Goal: Information Seeking & Learning: Learn about a topic

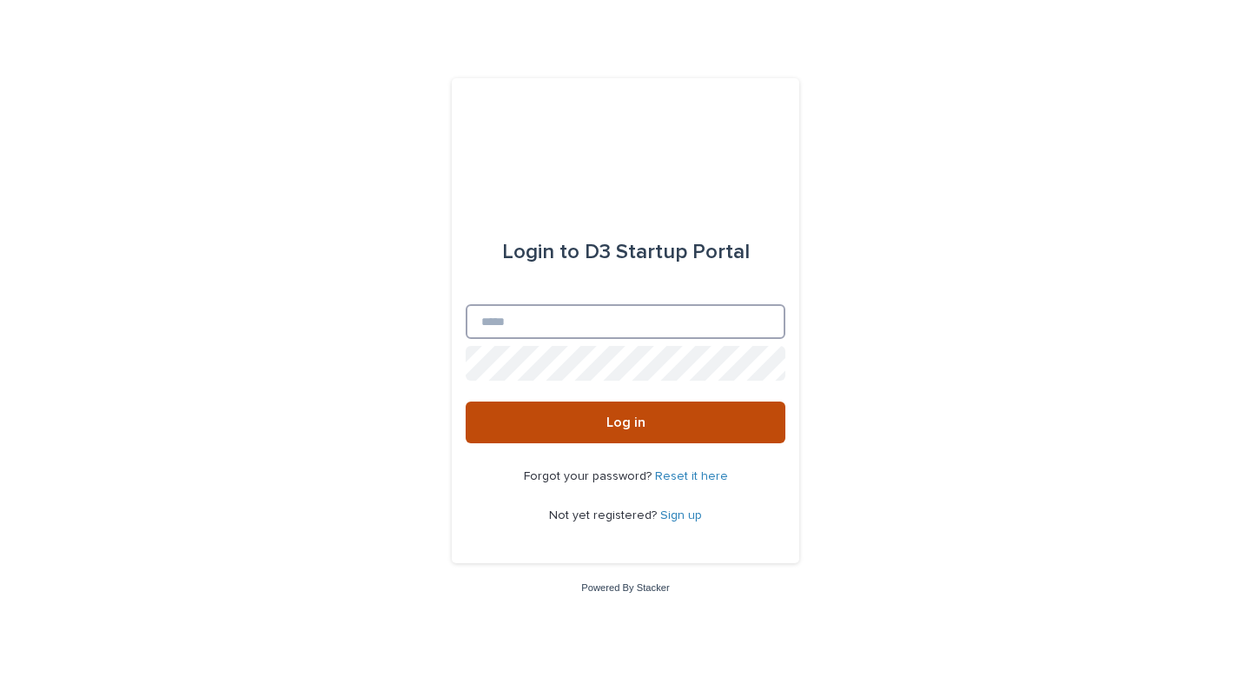
type input "**********"
click at [626, 423] on button "Log in" at bounding box center [626, 422] width 320 height 42
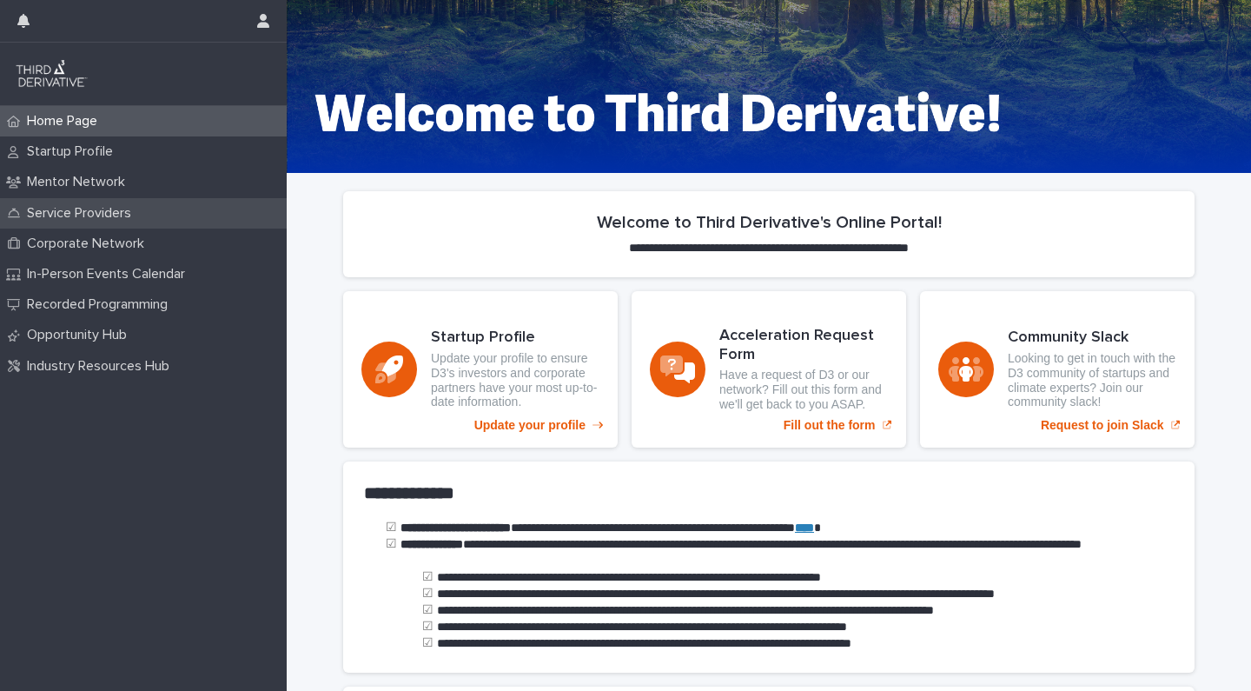
click at [95, 218] on p "Service Providers" at bounding box center [82, 213] width 125 height 17
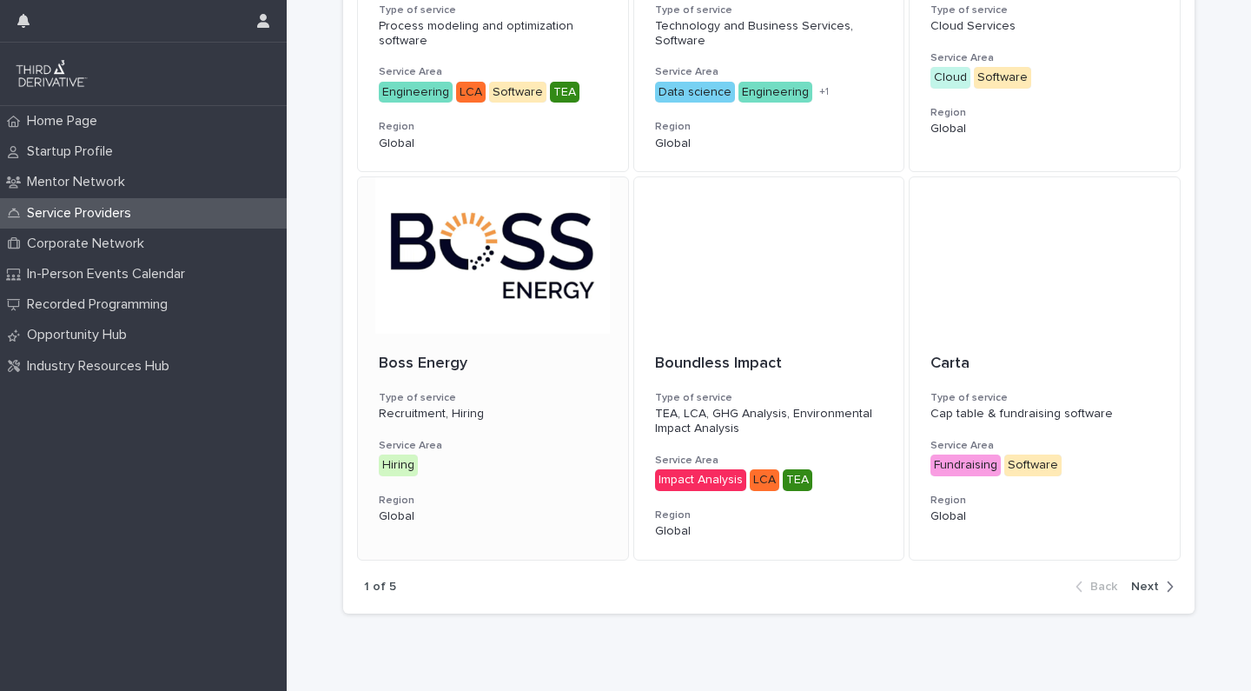
scroll to position [1097, 0]
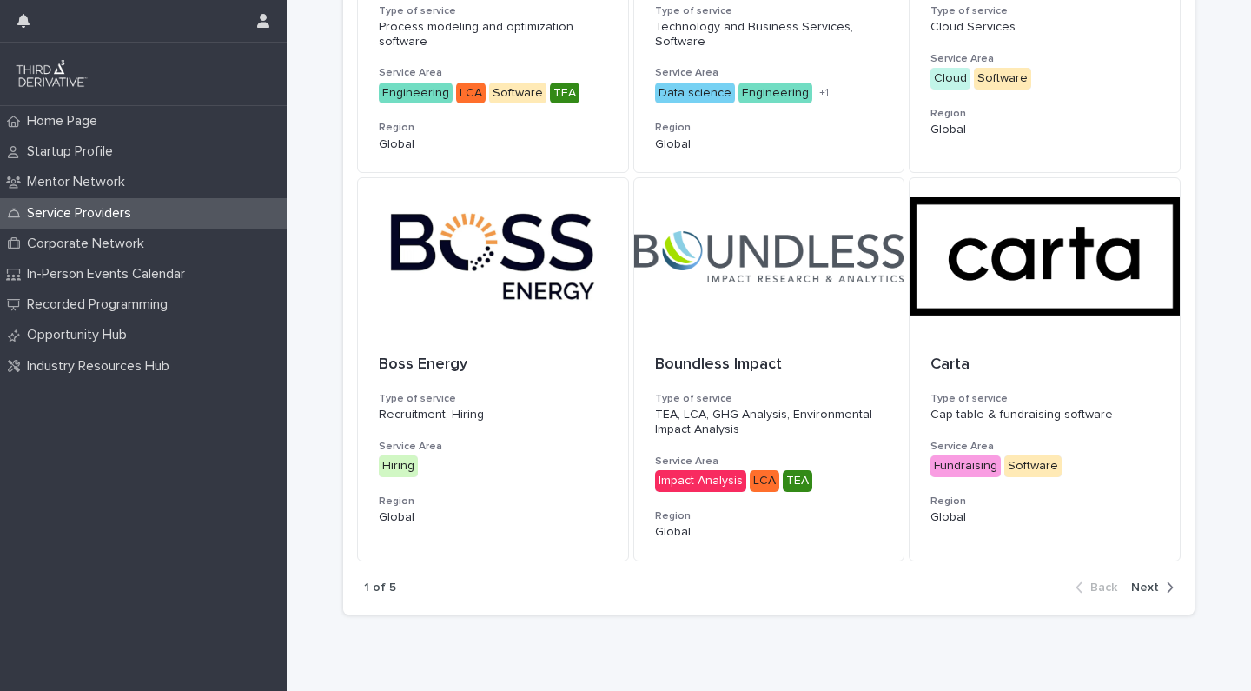
click at [1155, 581] on span "Next" at bounding box center [1145, 587] width 28 height 12
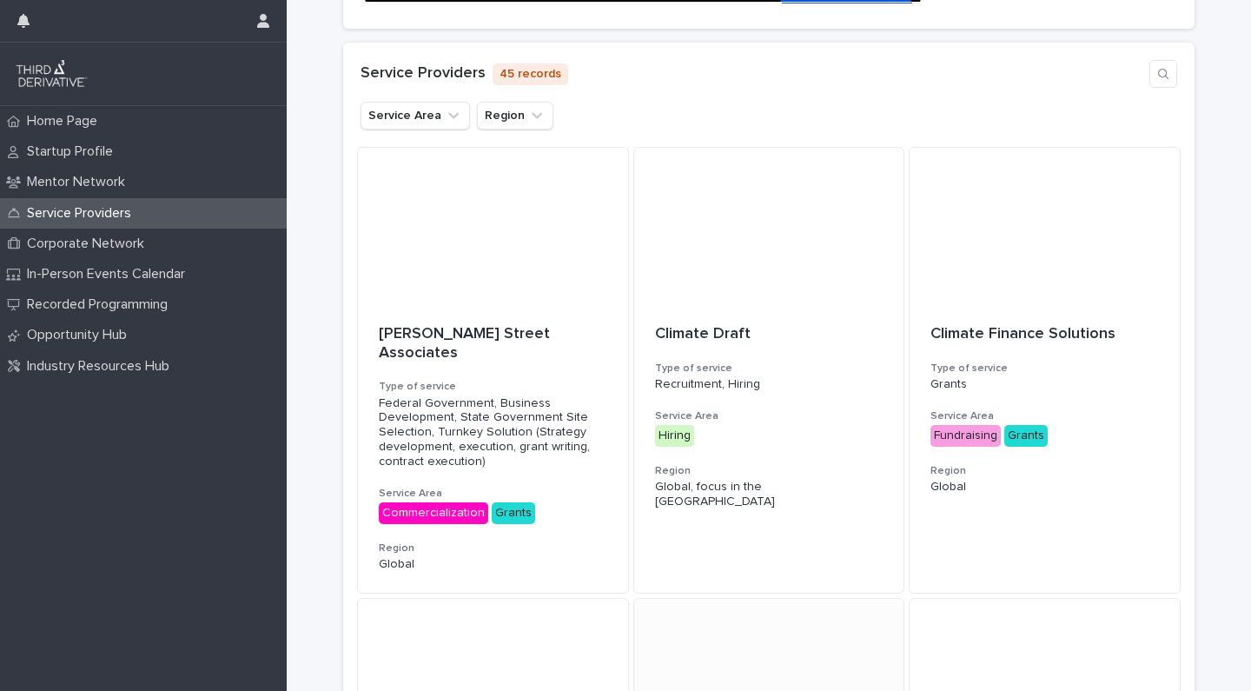
scroll to position [296, 0]
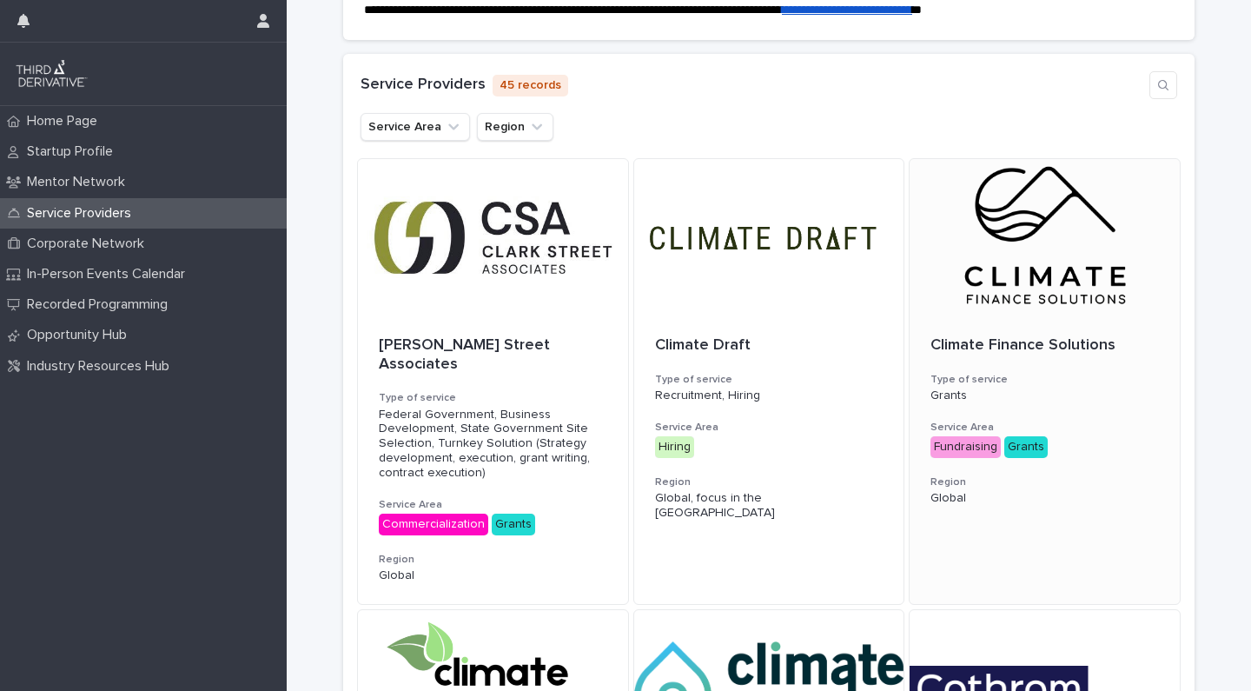
click at [1015, 295] on div at bounding box center [1045, 237] width 270 height 156
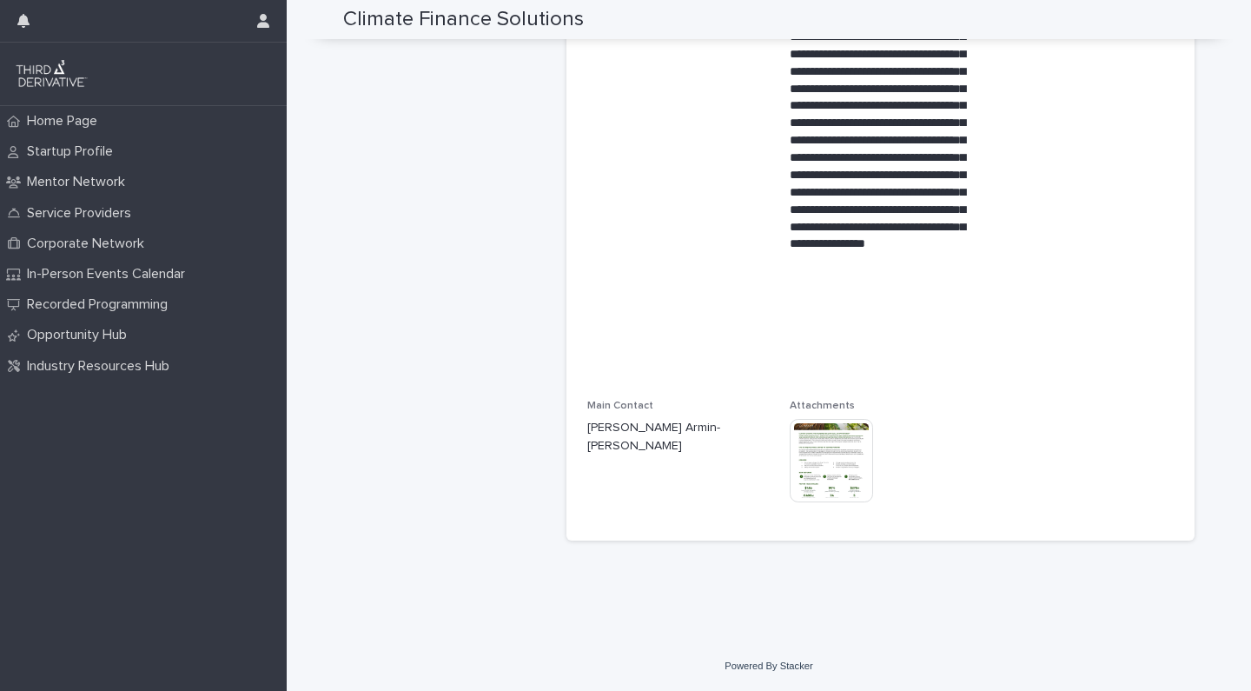
scroll to position [646, 0]
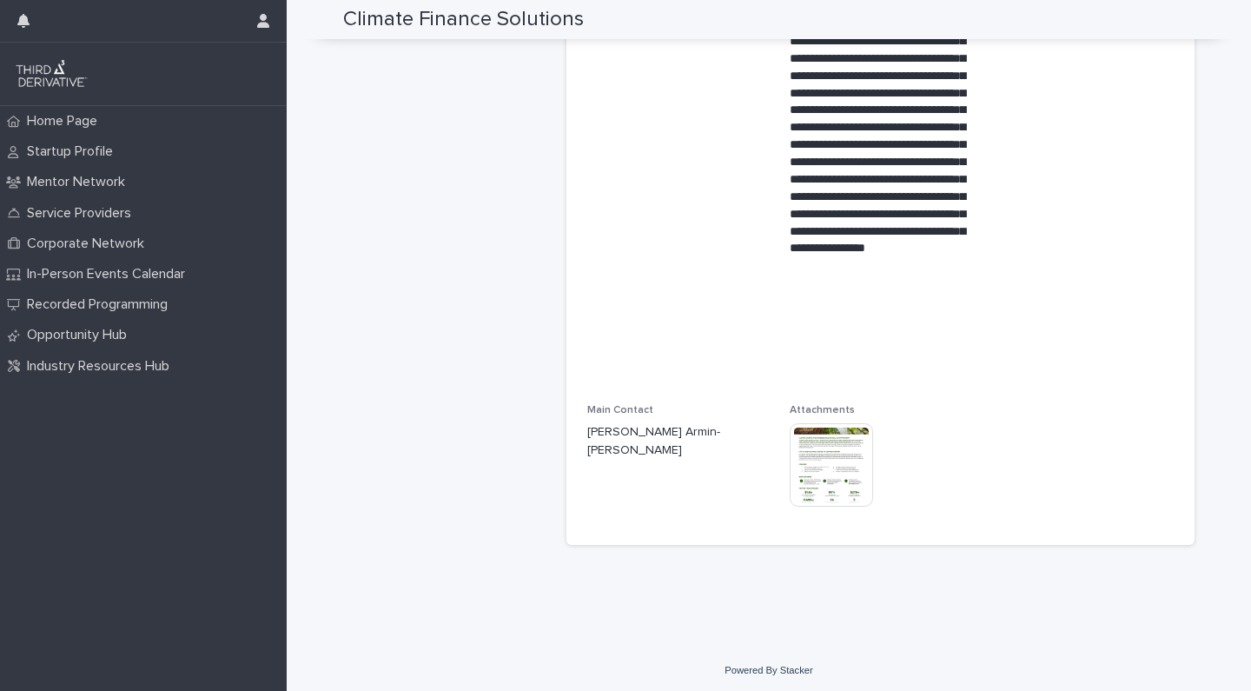
click at [828, 448] on img at bounding box center [831, 464] width 83 height 83
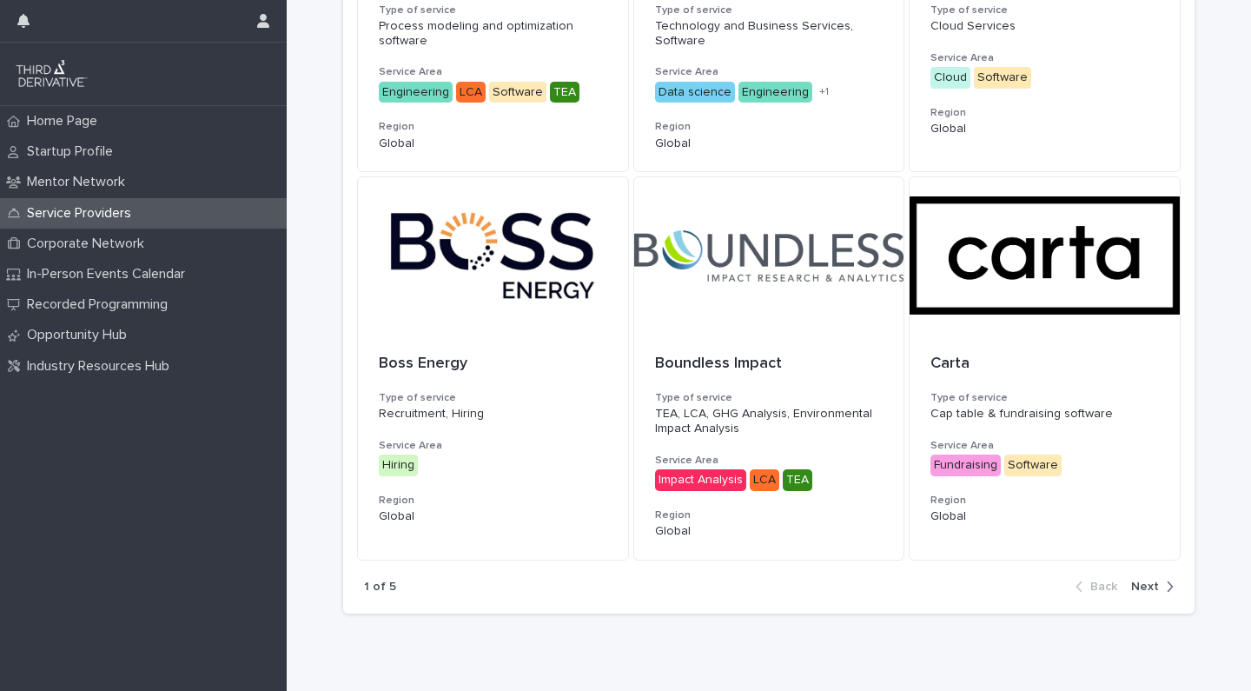
scroll to position [1097, 0]
click at [1144, 581] on span "Next" at bounding box center [1145, 587] width 28 height 12
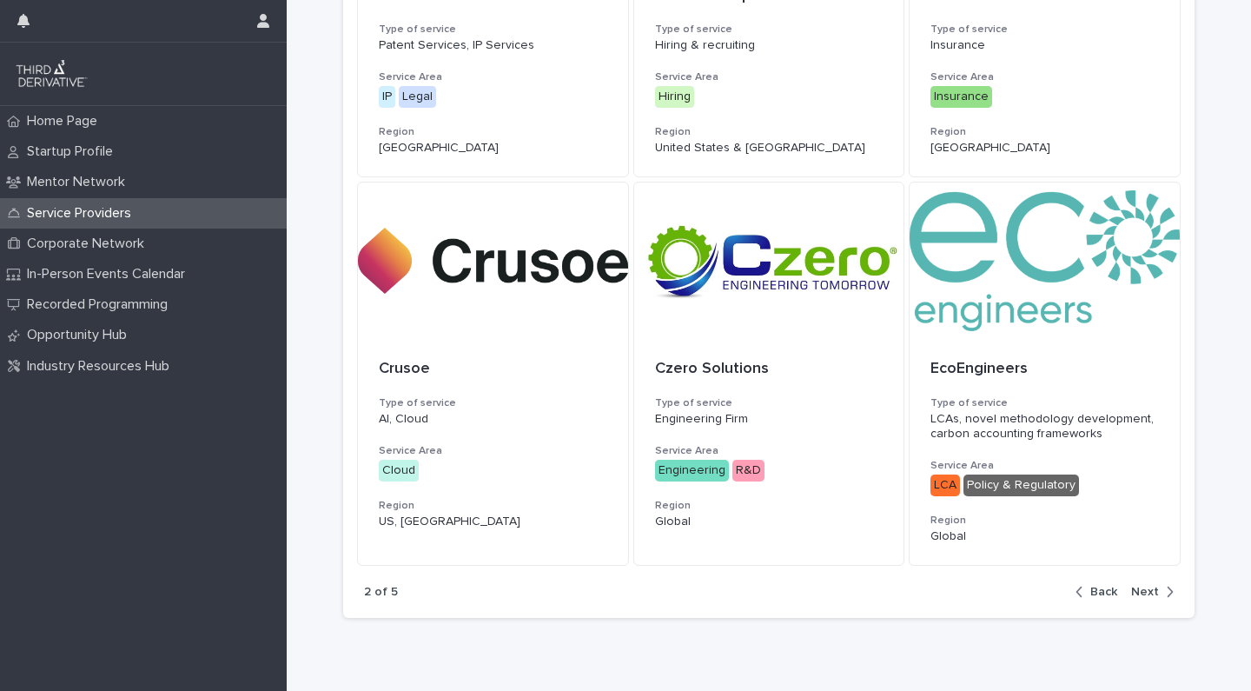
click at [1143, 586] on span "Next" at bounding box center [1145, 592] width 28 height 12
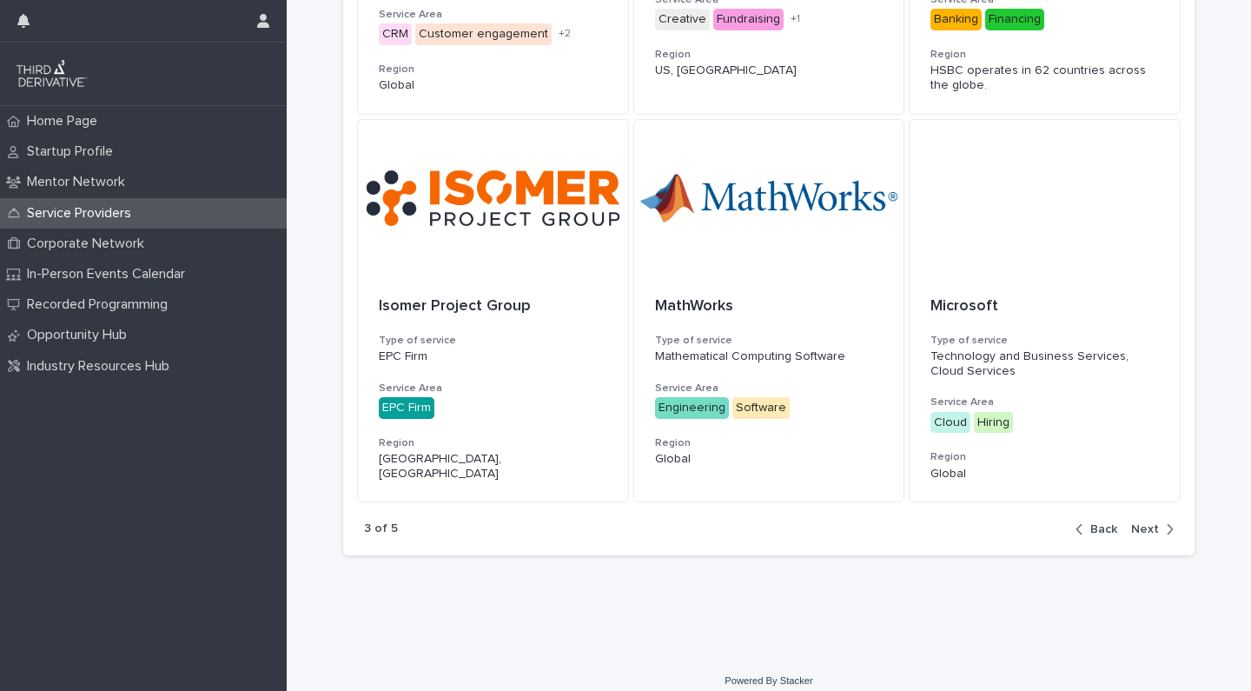
scroll to position [1111, 0]
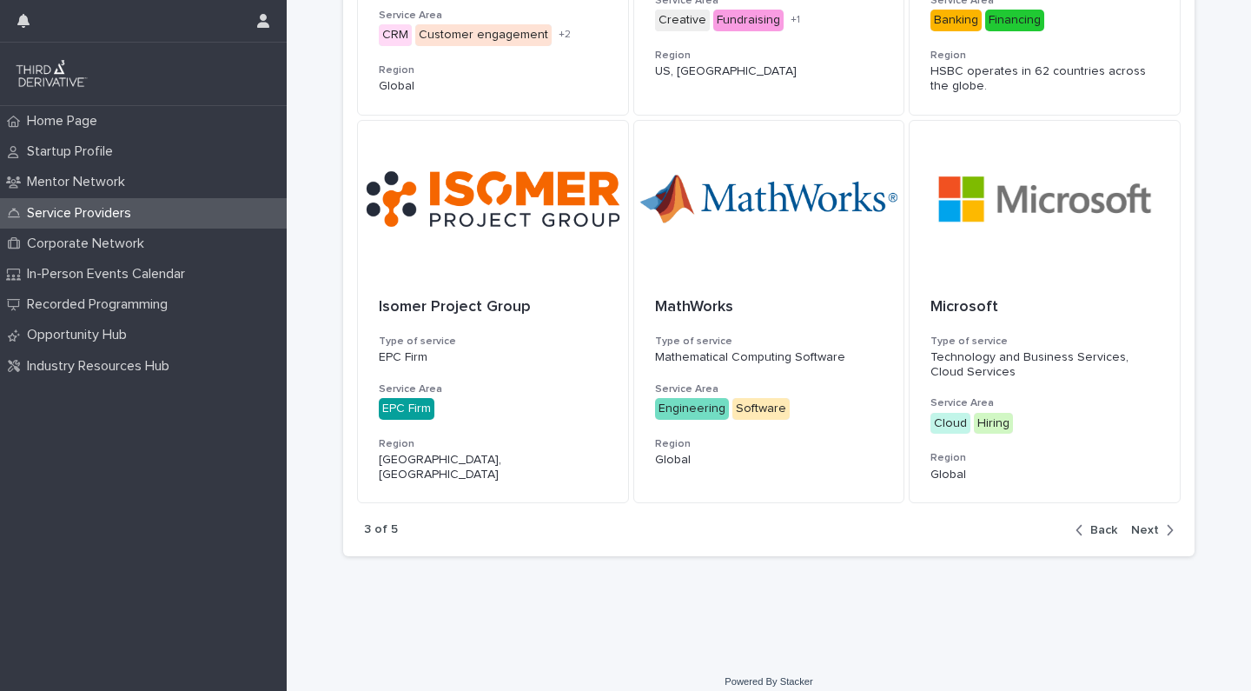
click at [1110, 524] on span "Back" at bounding box center [1104, 530] width 27 height 12
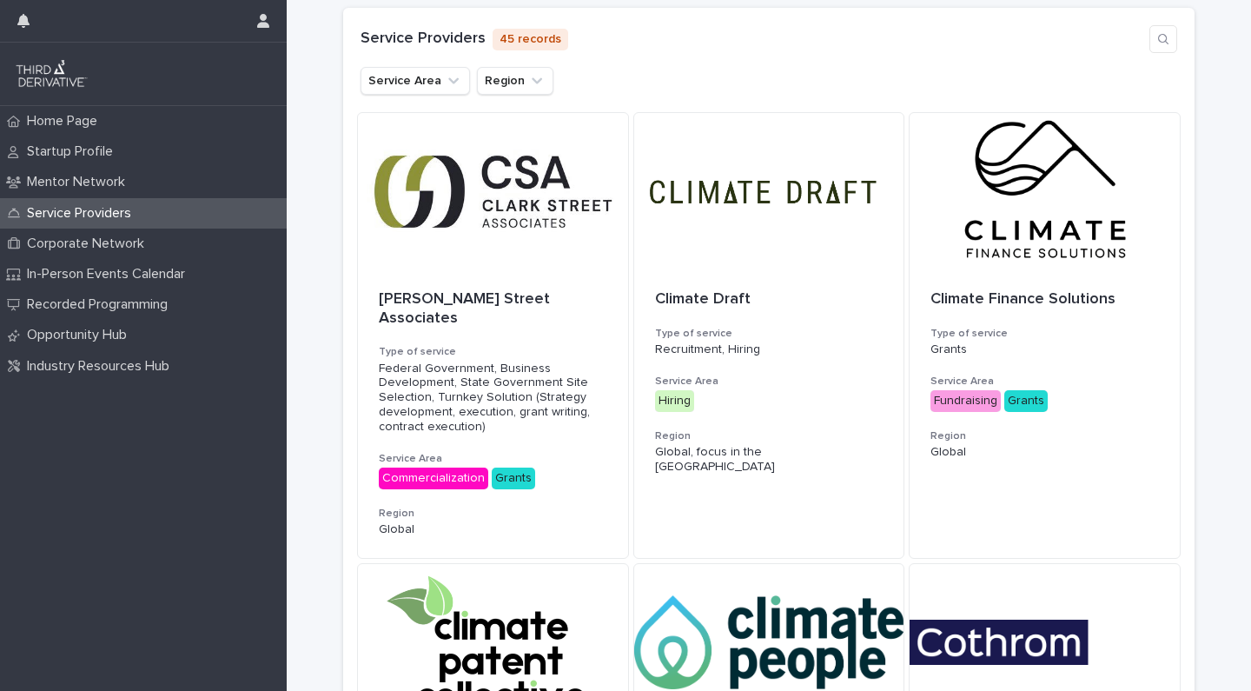
scroll to position [364, 0]
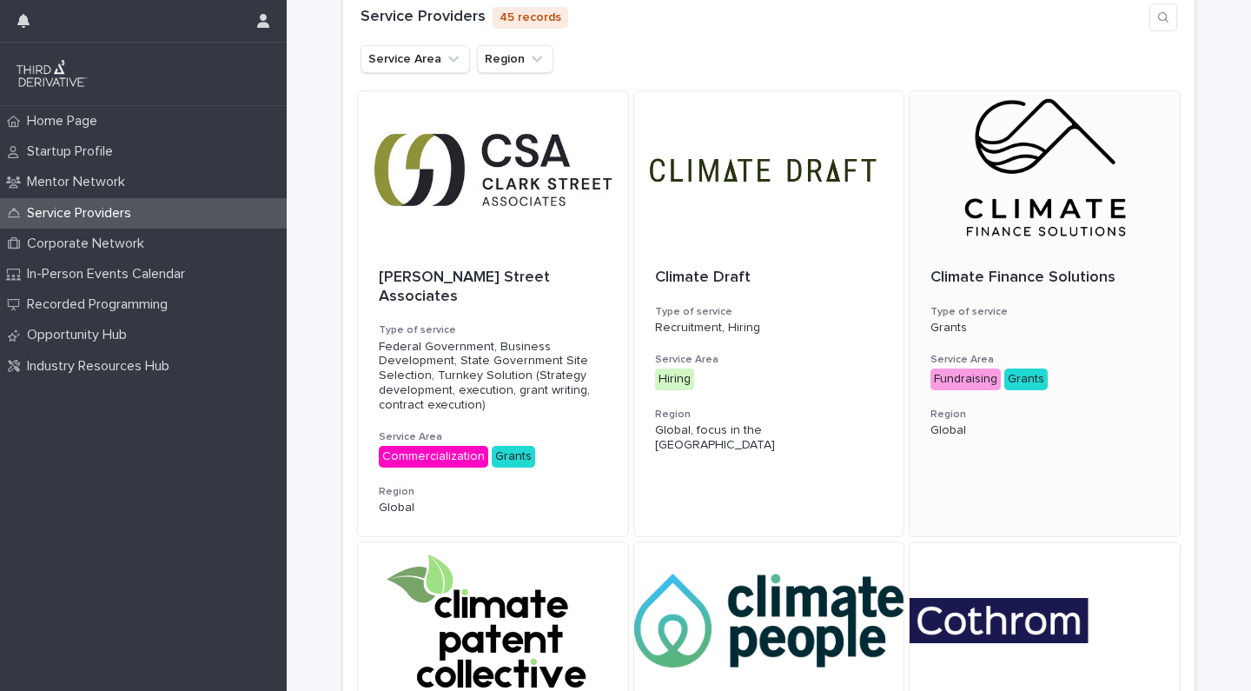
click at [982, 249] on div "Climate Finance Solutions Type of service Grants Service Area Fundraising Grant…" at bounding box center [1045, 353] width 270 height 211
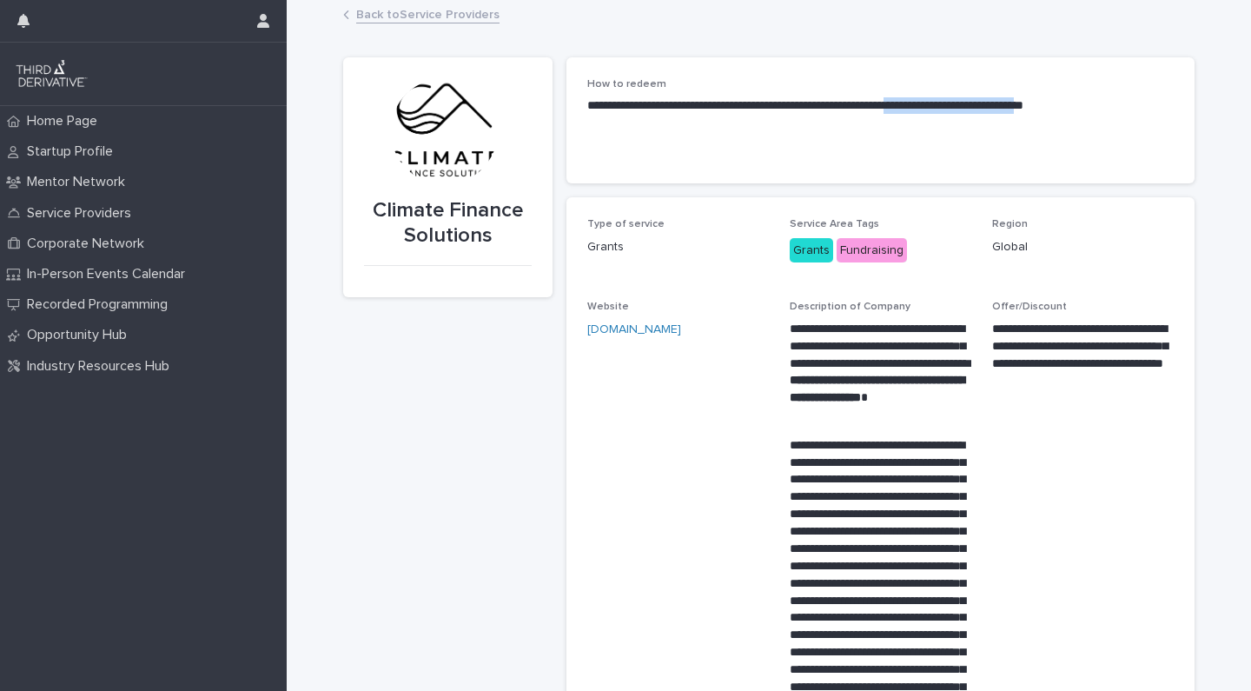
drag, startPoint x: 1122, startPoint y: 106, endPoint x: 961, endPoint y: 101, distance: 160.8
click at [961, 101] on p "**********" at bounding box center [880, 105] width 587 height 17
copy p "**********"
click at [618, 428] on span "Website climatefinancesolutions.com" at bounding box center [678, 664] width 182 height 727
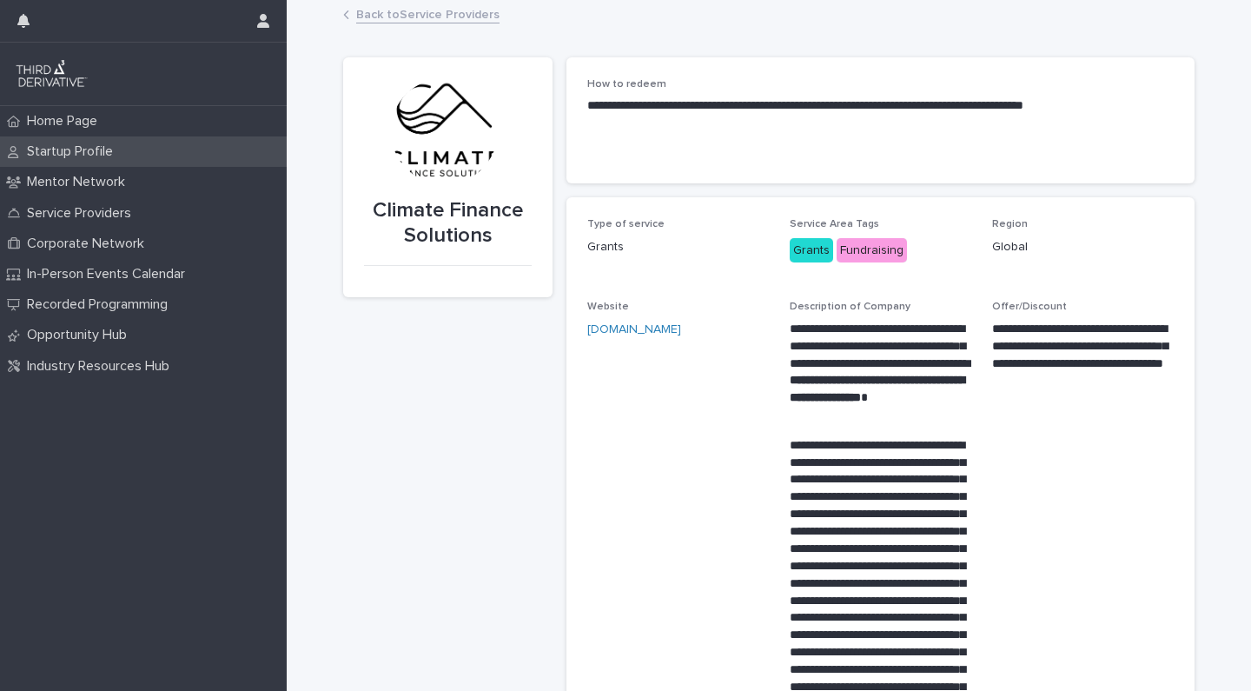
click at [74, 147] on p "Startup Profile" at bounding box center [73, 151] width 107 height 17
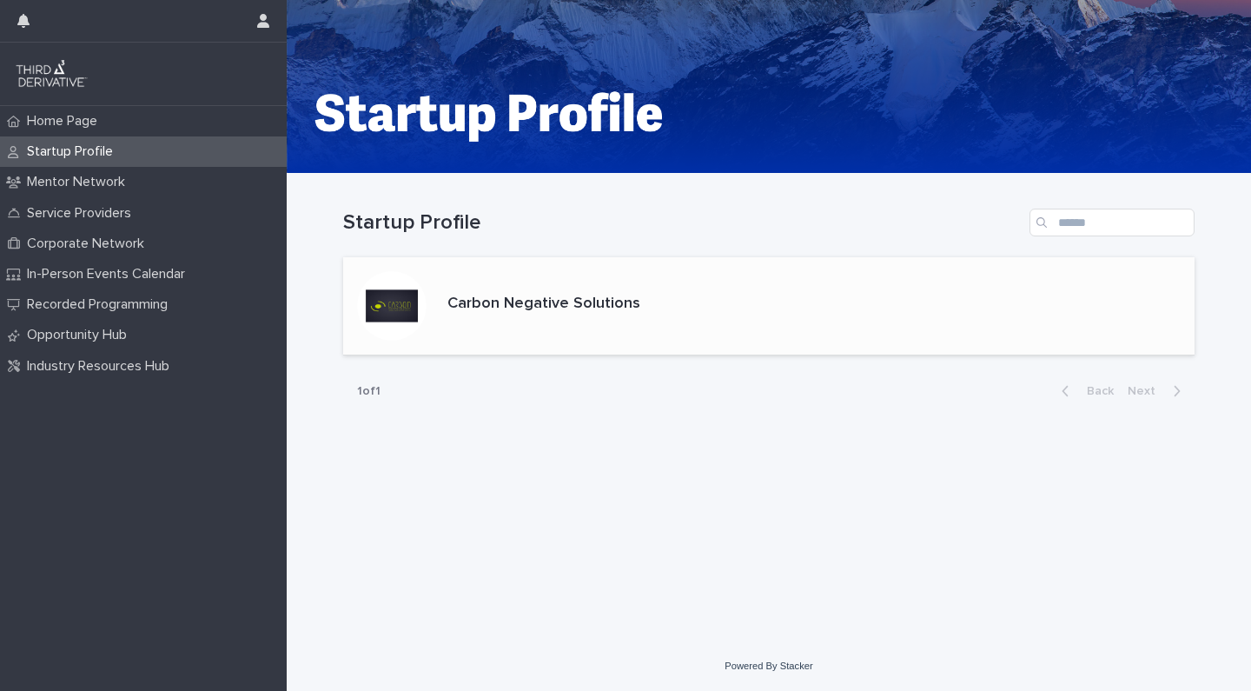
click at [547, 328] on div "Carbon Negative Solutions" at bounding box center [495, 305] width 304 height 97
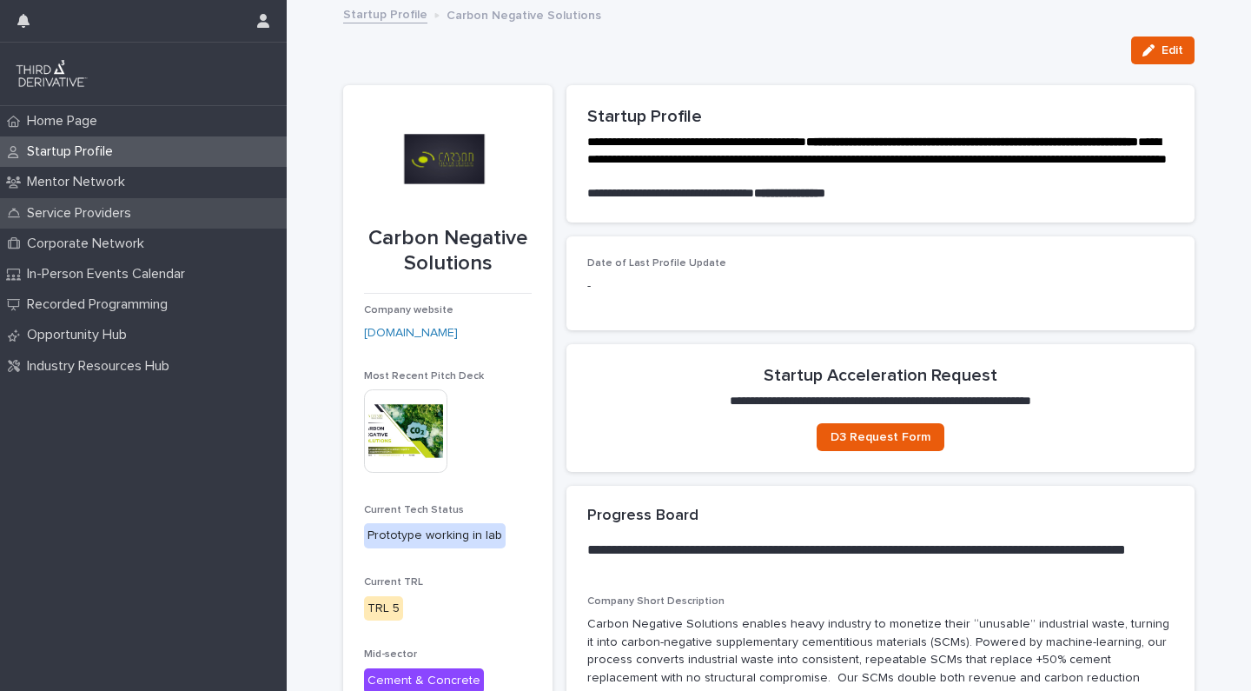
click at [90, 216] on p "Service Providers" at bounding box center [82, 213] width 125 height 17
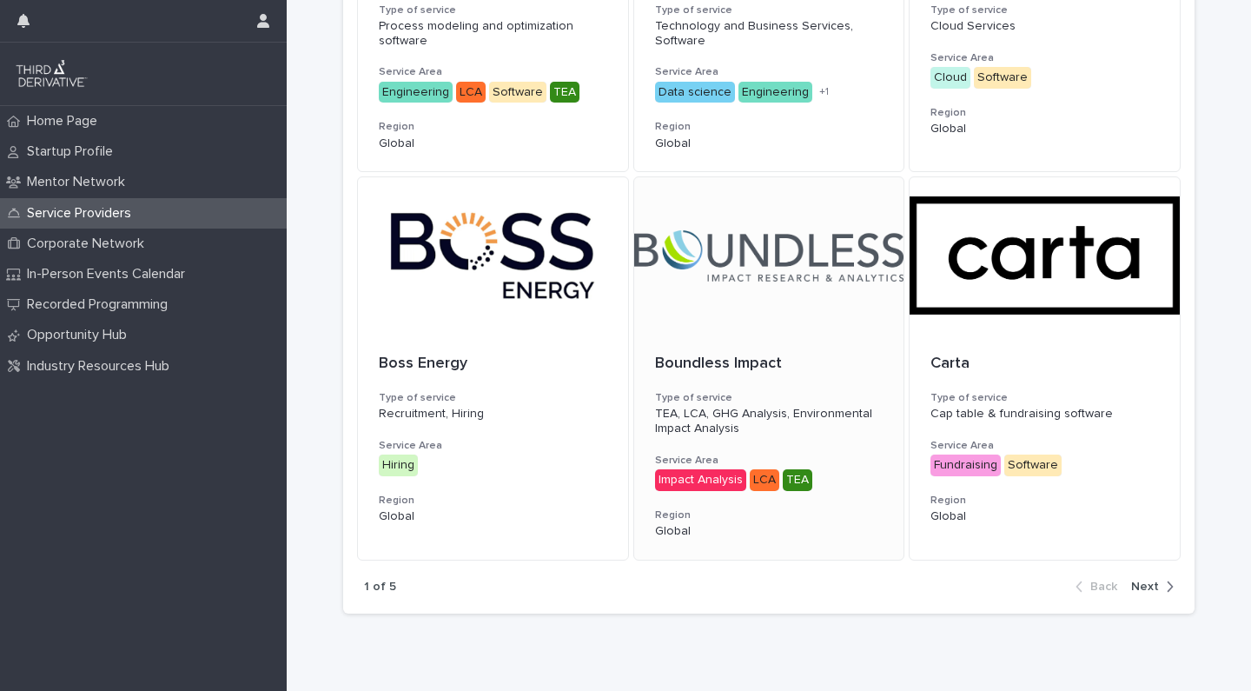
scroll to position [1097, 0]
click at [965, 259] on div at bounding box center [1045, 256] width 270 height 156
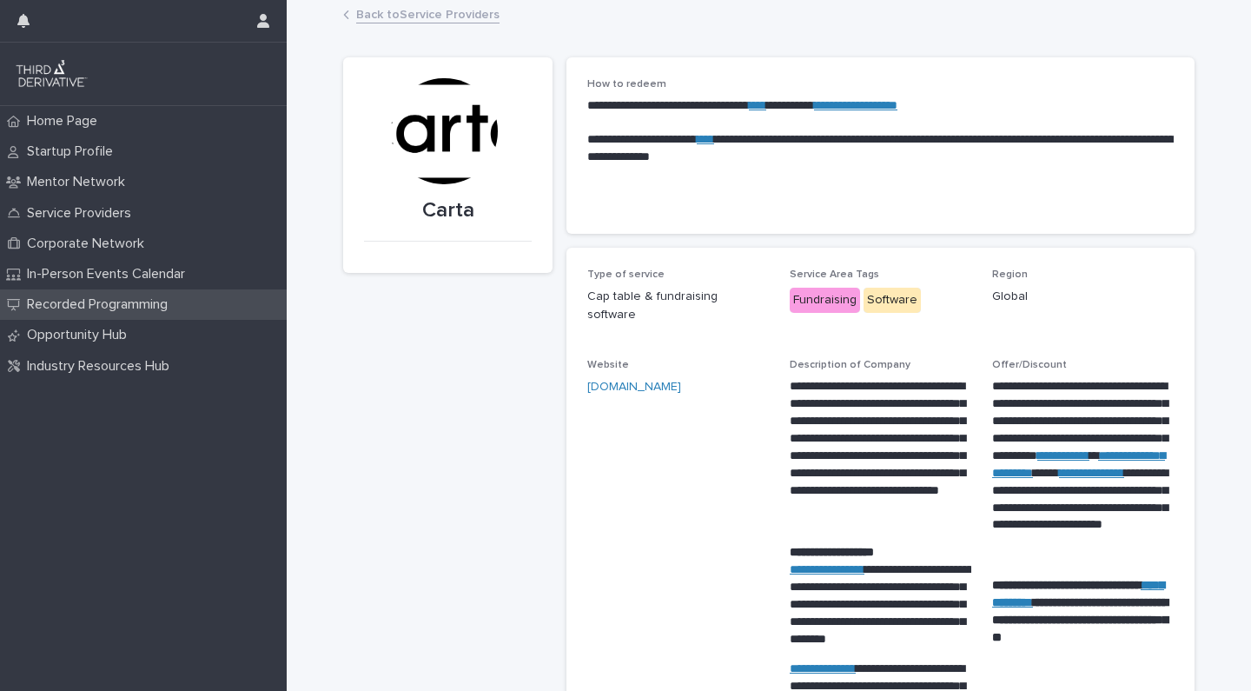
click at [132, 305] on p "Recorded Programming" at bounding box center [101, 304] width 162 height 17
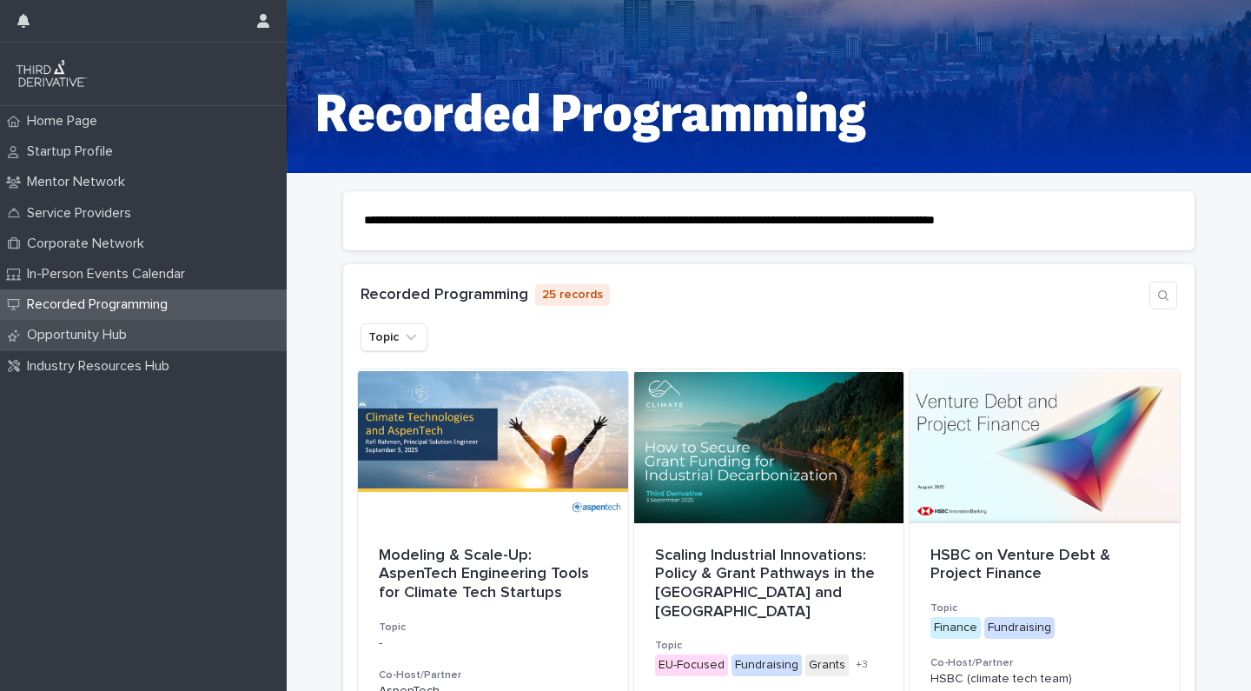
click at [109, 334] on p "Opportunity Hub" at bounding box center [80, 335] width 121 height 17
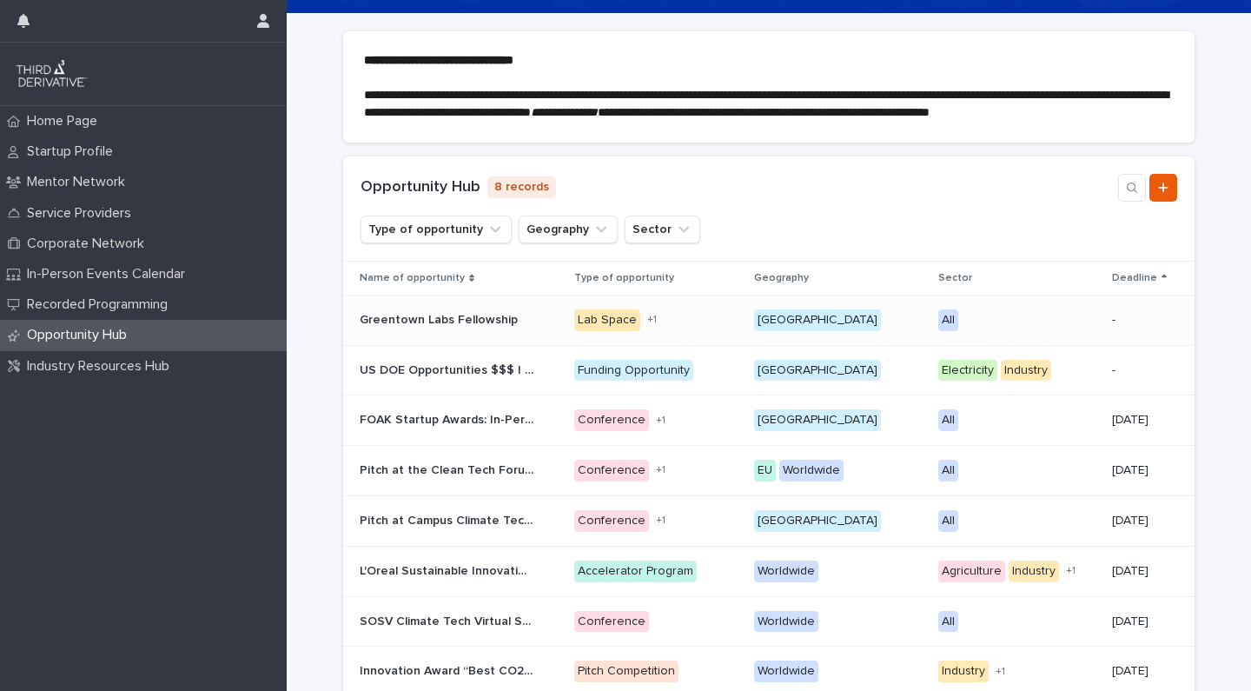
scroll to position [167, 0]
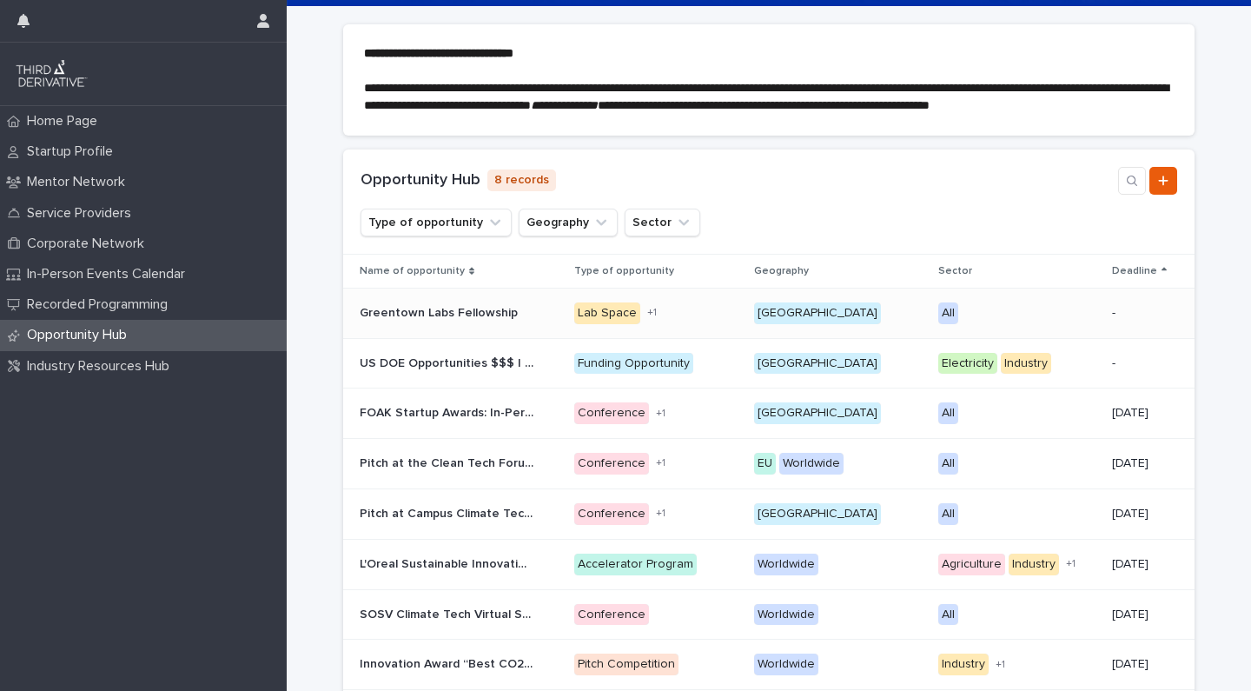
click at [468, 321] on p "Greentown Labs Fellowship" at bounding box center [441, 311] width 162 height 18
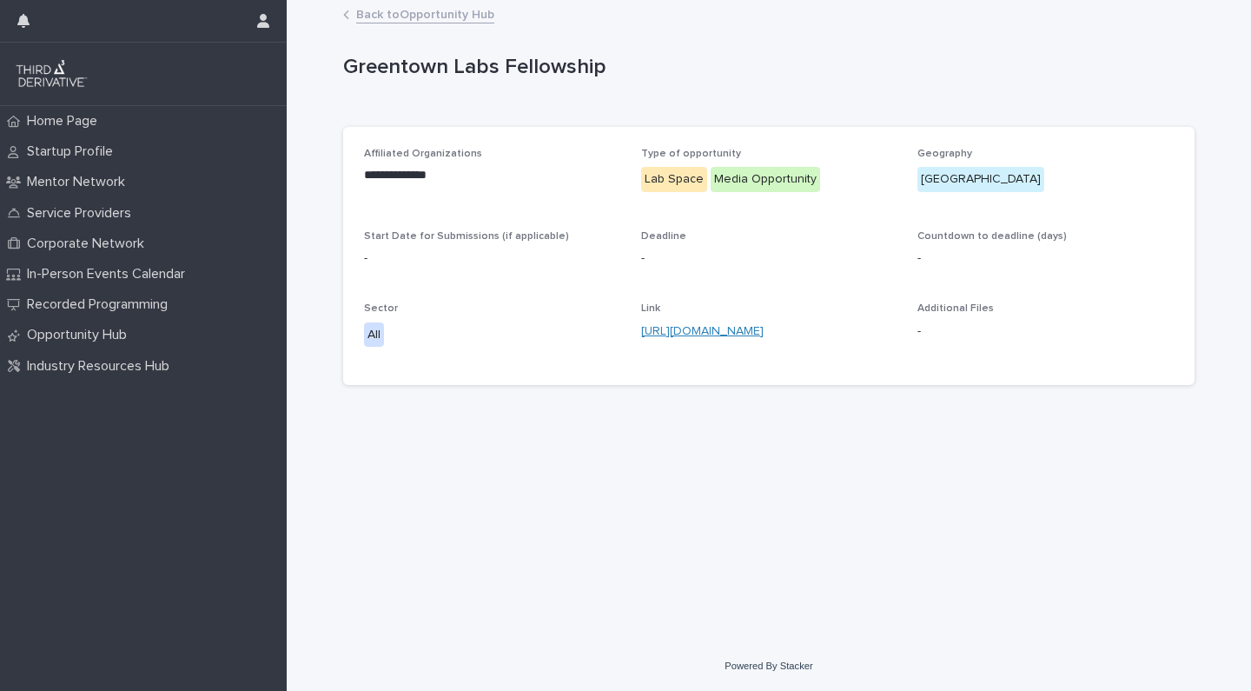
click at [707, 330] on link "https://greentownlabs.com/apply-now/" at bounding box center [702, 331] width 123 height 12
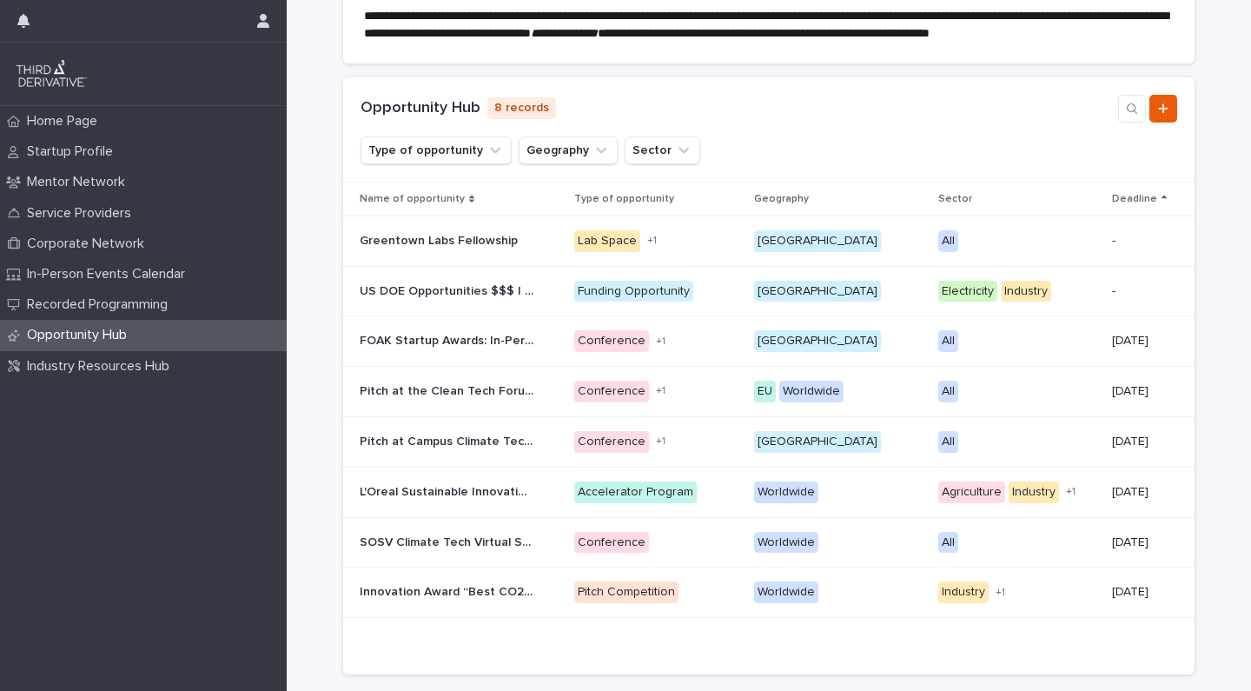
scroll to position [240, 0]
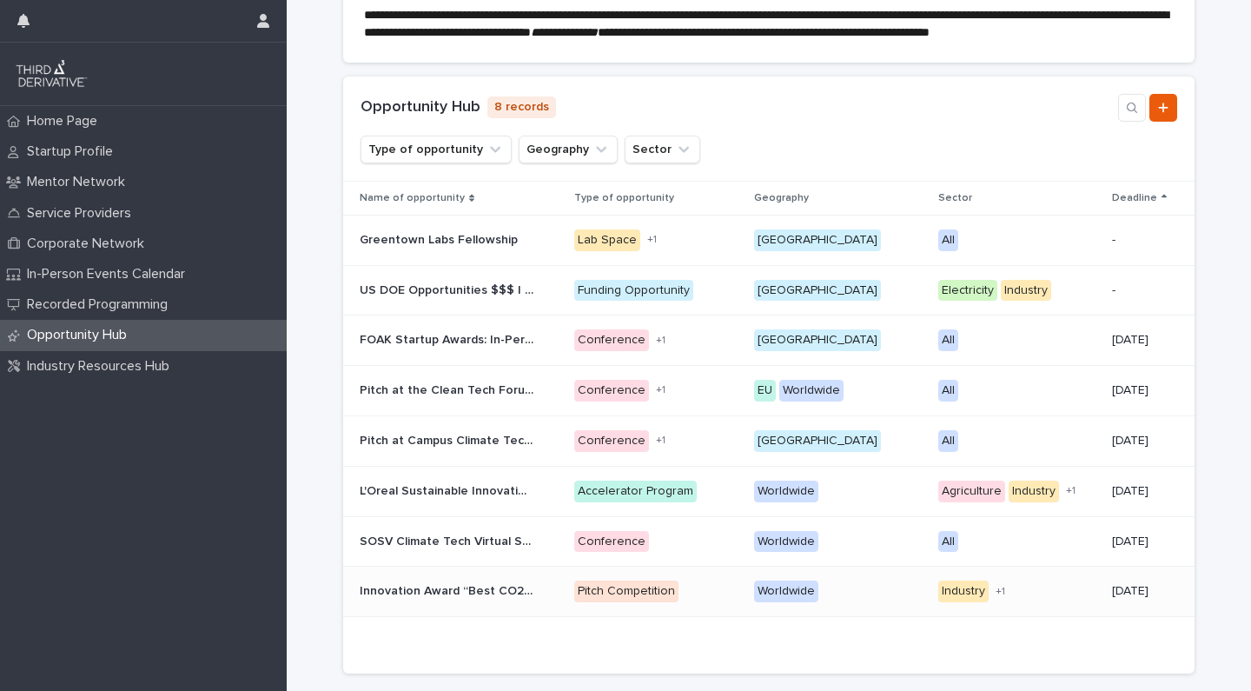
click at [414, 599] on p "Innovation Award “Best CO2 Utilisation 2026”" at bounding box center [448, 589] width 177 height 18
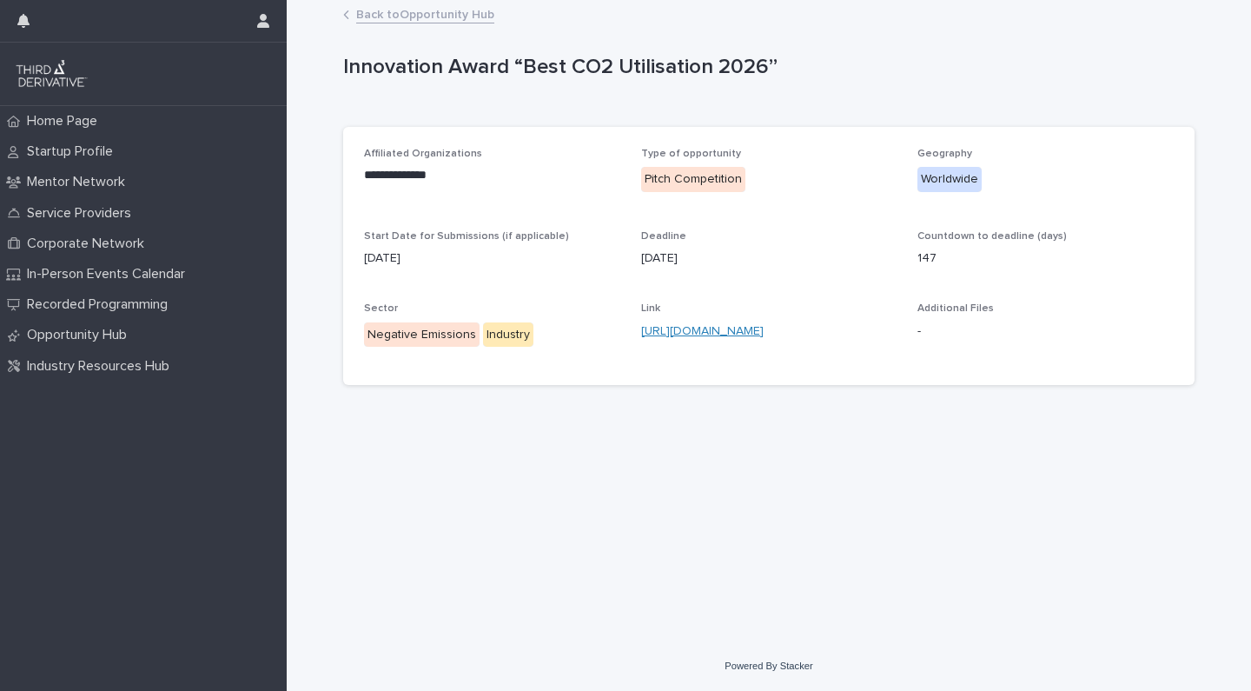
click at [691, 327] on link "https://co2-chemistry.eu/award-application/" at bounding box center [702, 331] width 123 height 12
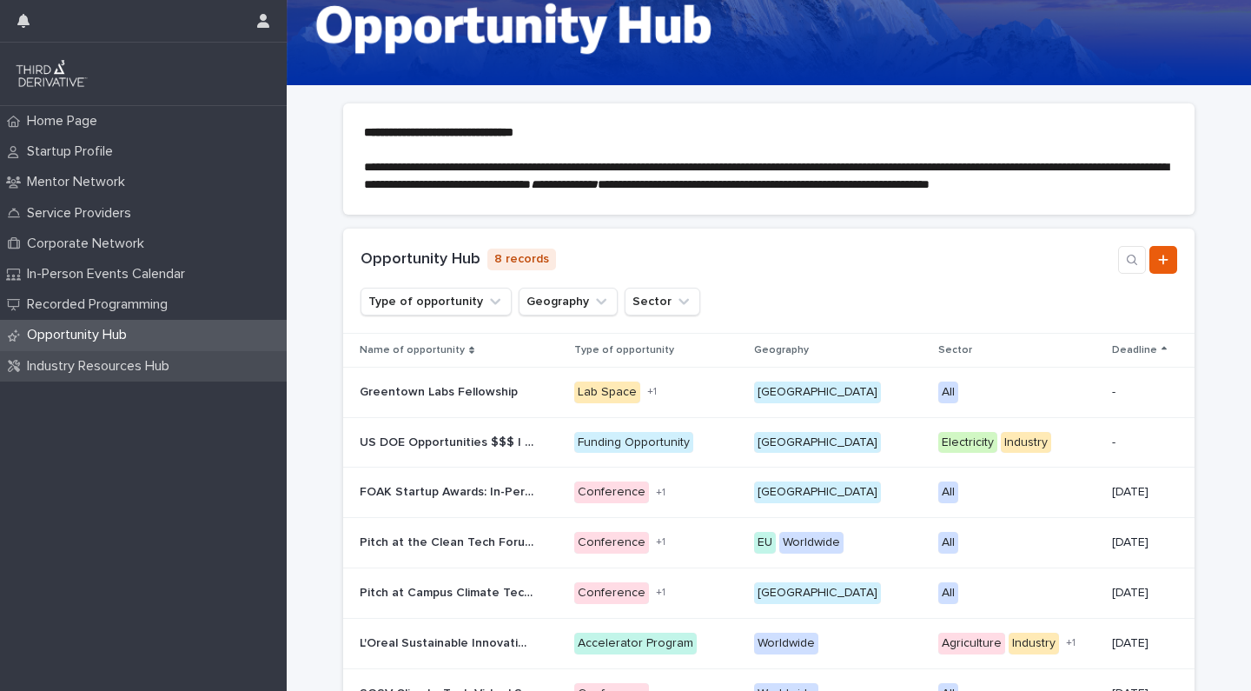
scroll to position [68, 0]
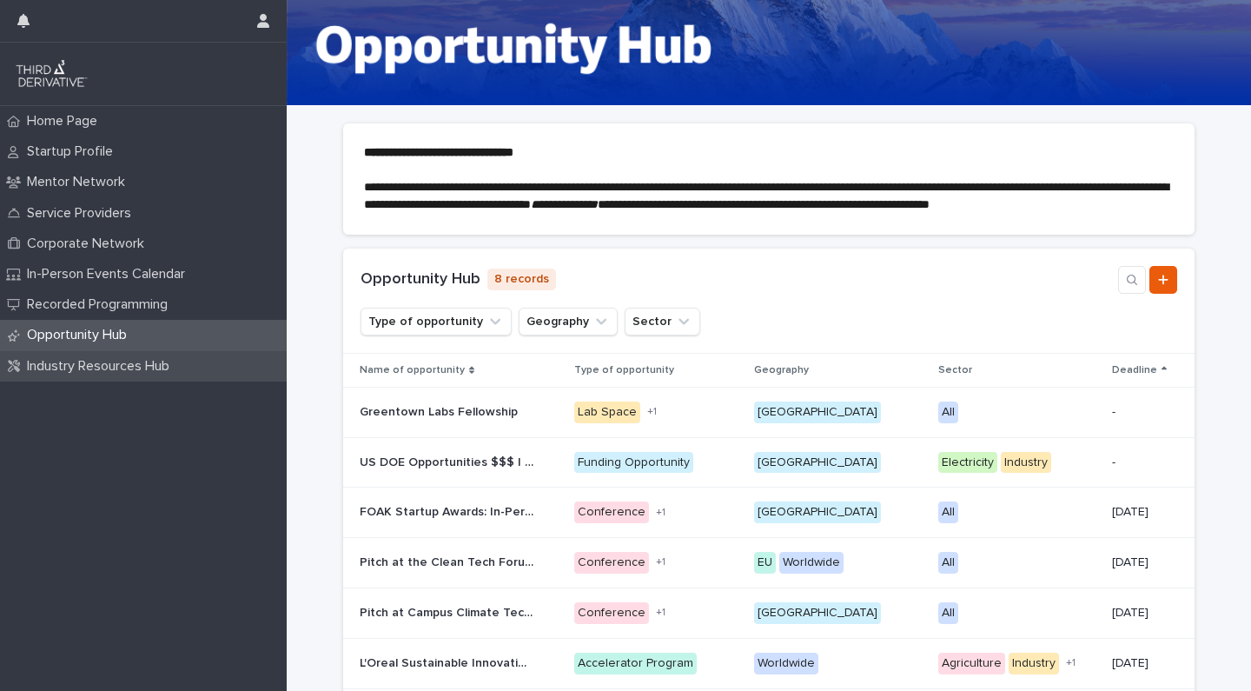
click at [72, 370] on p "Industry Resources Hub" at bounding box center [101, 366] width 163 height 17
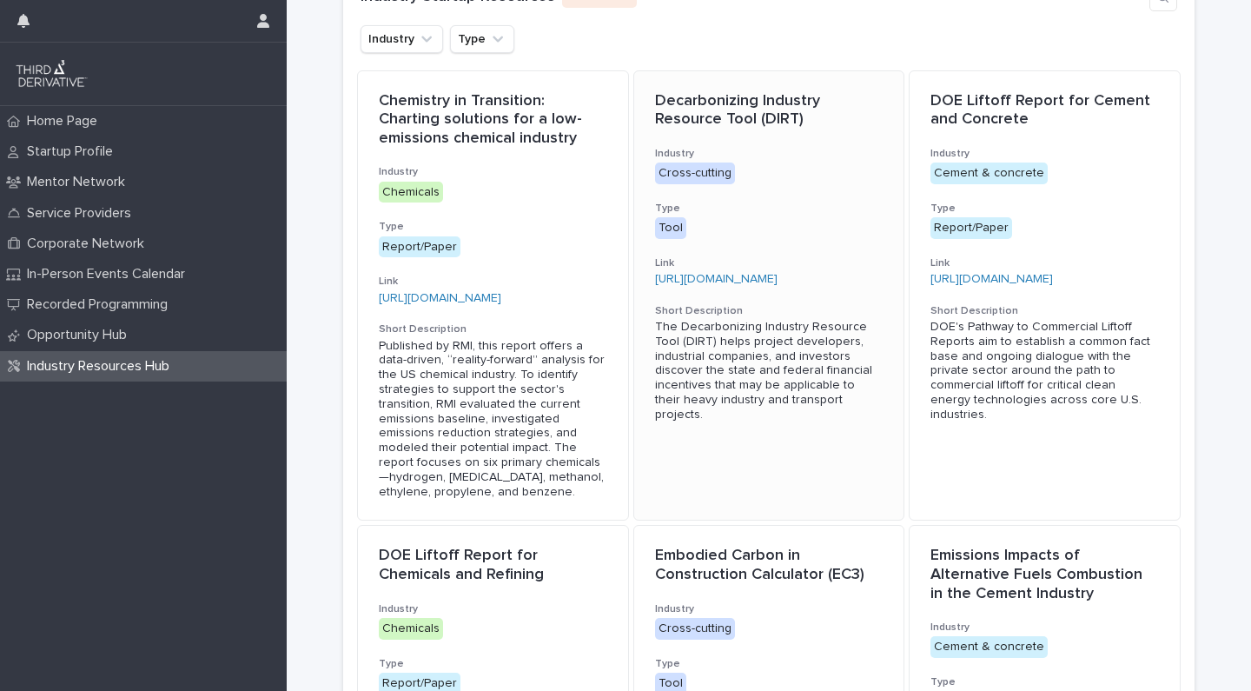
scroll to position [335, 0]
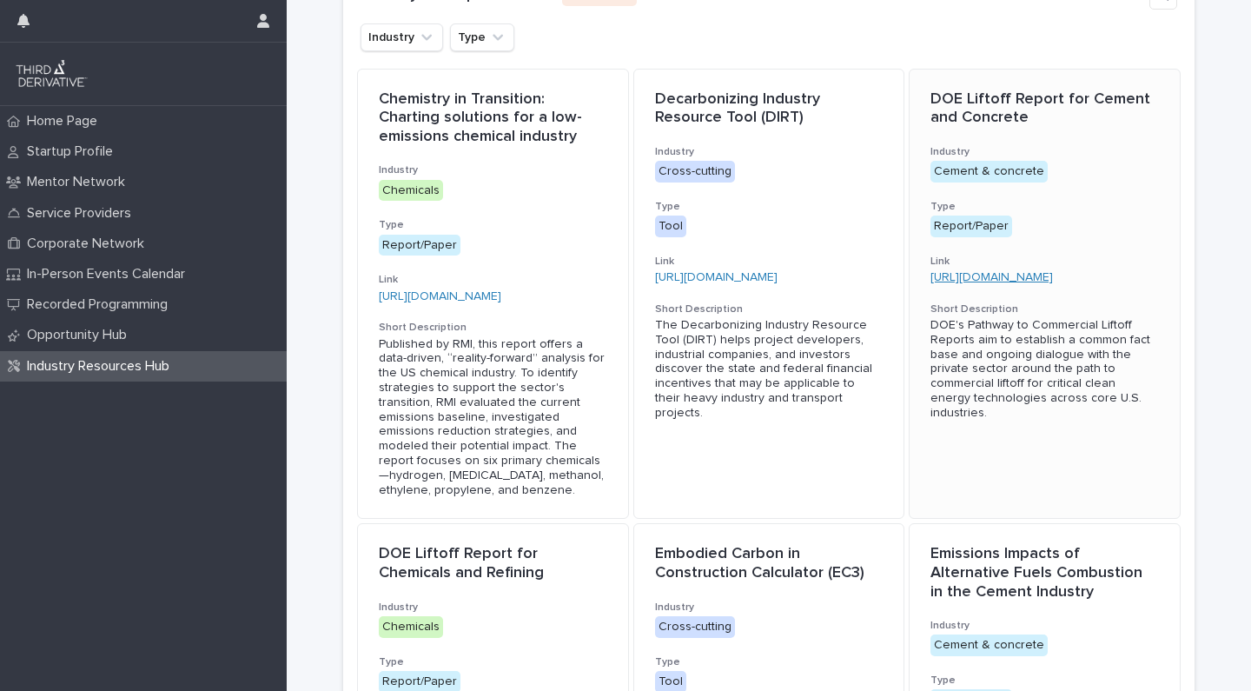
click at [1038, 272] on link "https://liftoff.energy.gov/industrial-decarbonization/low-carbon-cement/" at bounding box center [992, 277] width 123 height 12
click at [957, 273] on link "https://liftoff.energy.gov/industrial-decarbonization/low-carbon-cement/" at bounding box center [992, 277] width 123 height 12
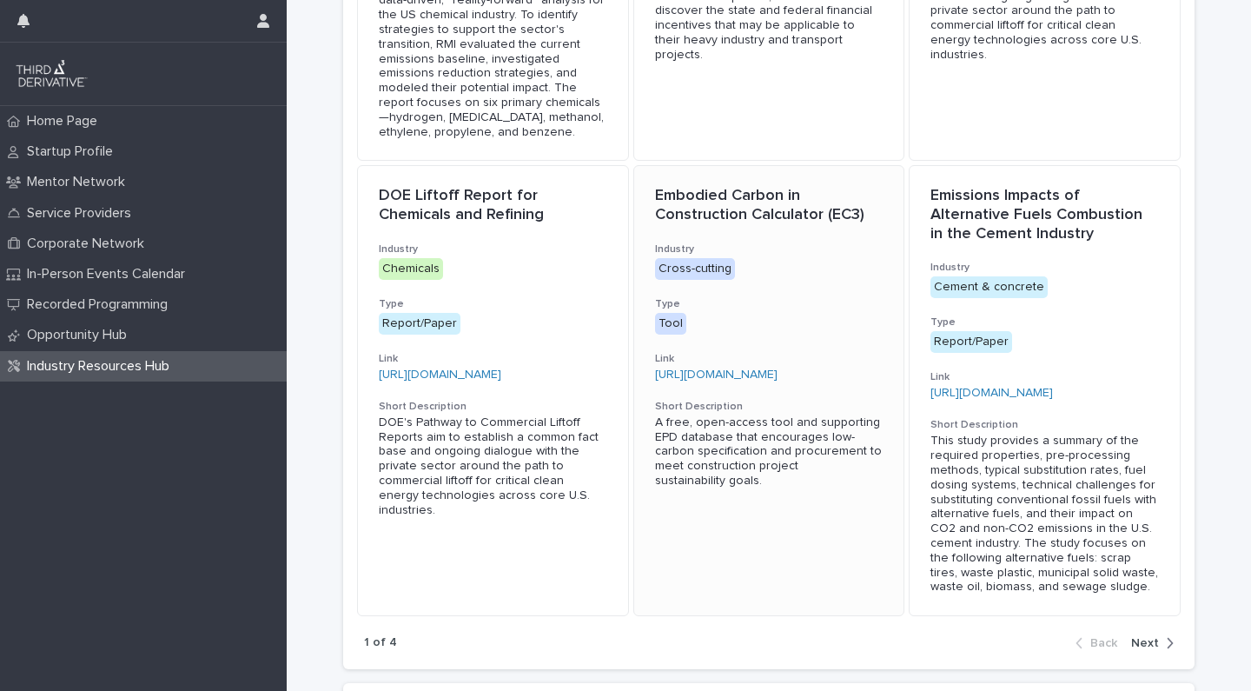
scroll to position [703, 0]
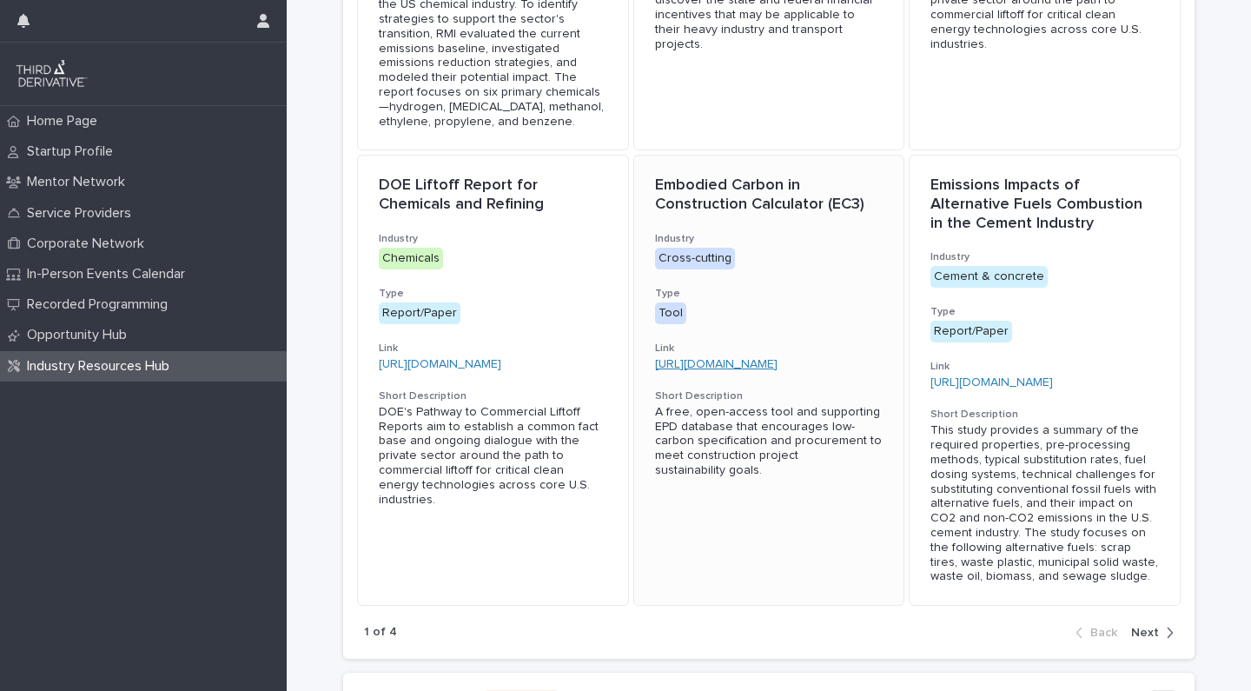
click at [778, 358] on link "https://www.buildingtransparency.org/tools/" at bounding box center [716, 364] width 123 height 12
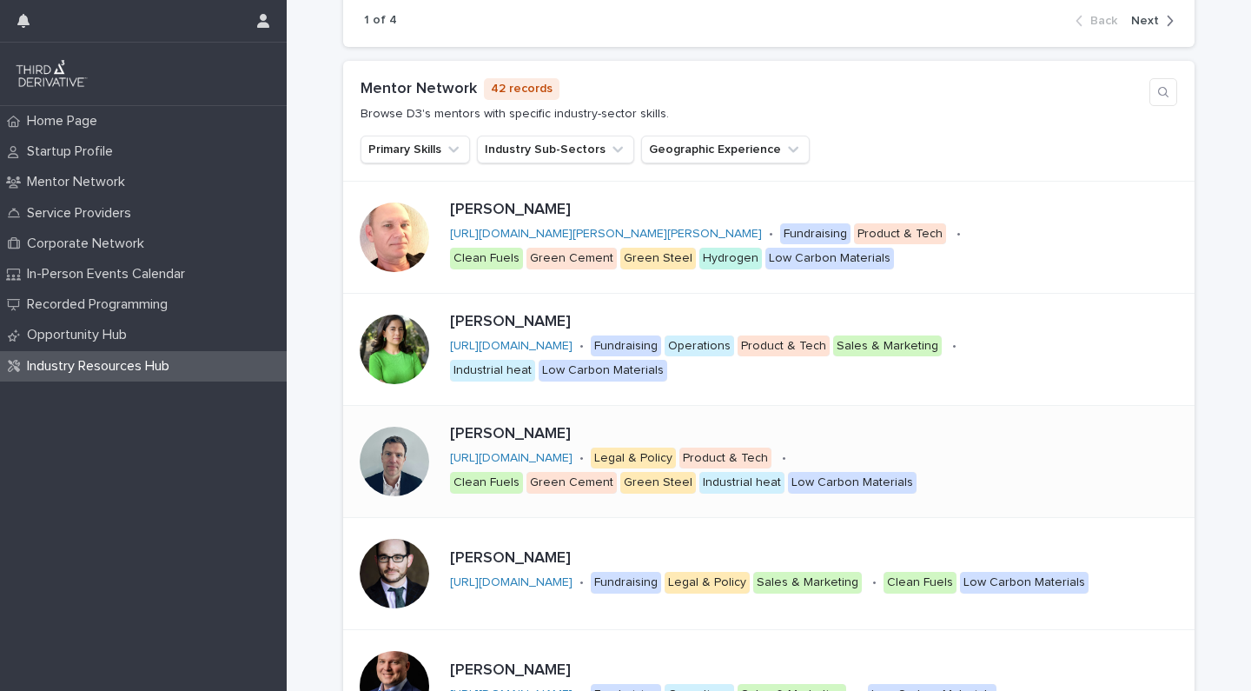
scroll to position [1288, 0]
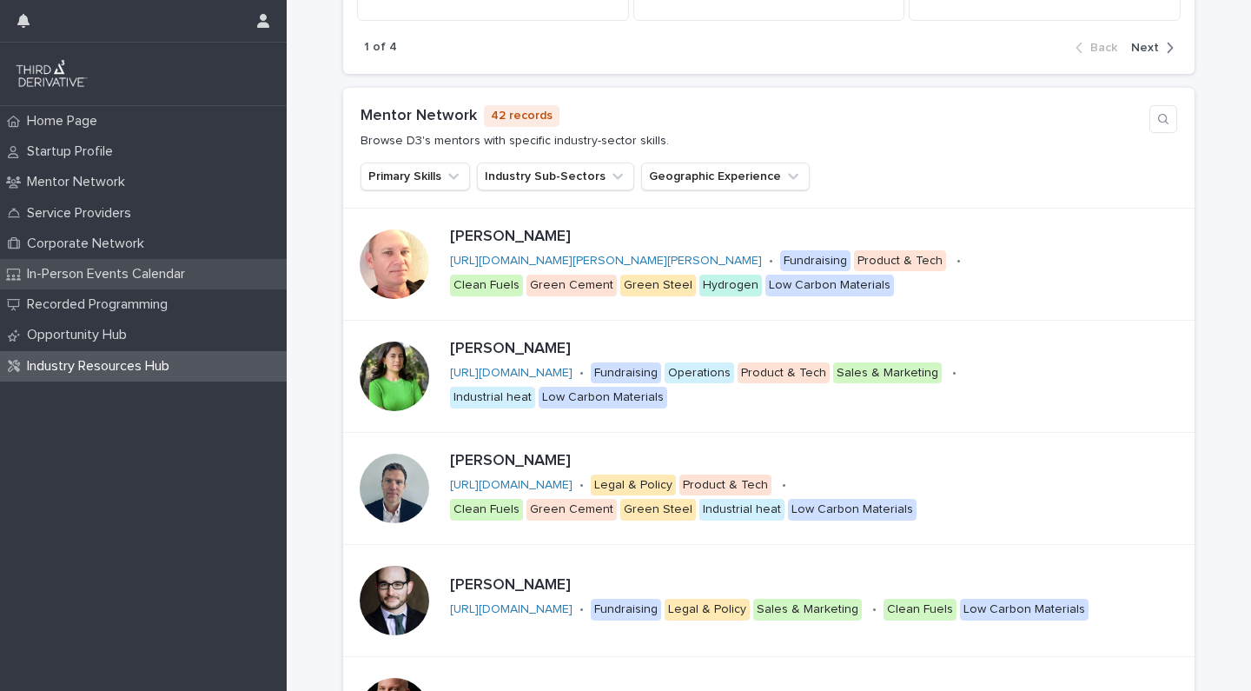
click at [126, 282] on div "In-Person Events Calendar" at bounding box center [143, 274] width 287 height 30
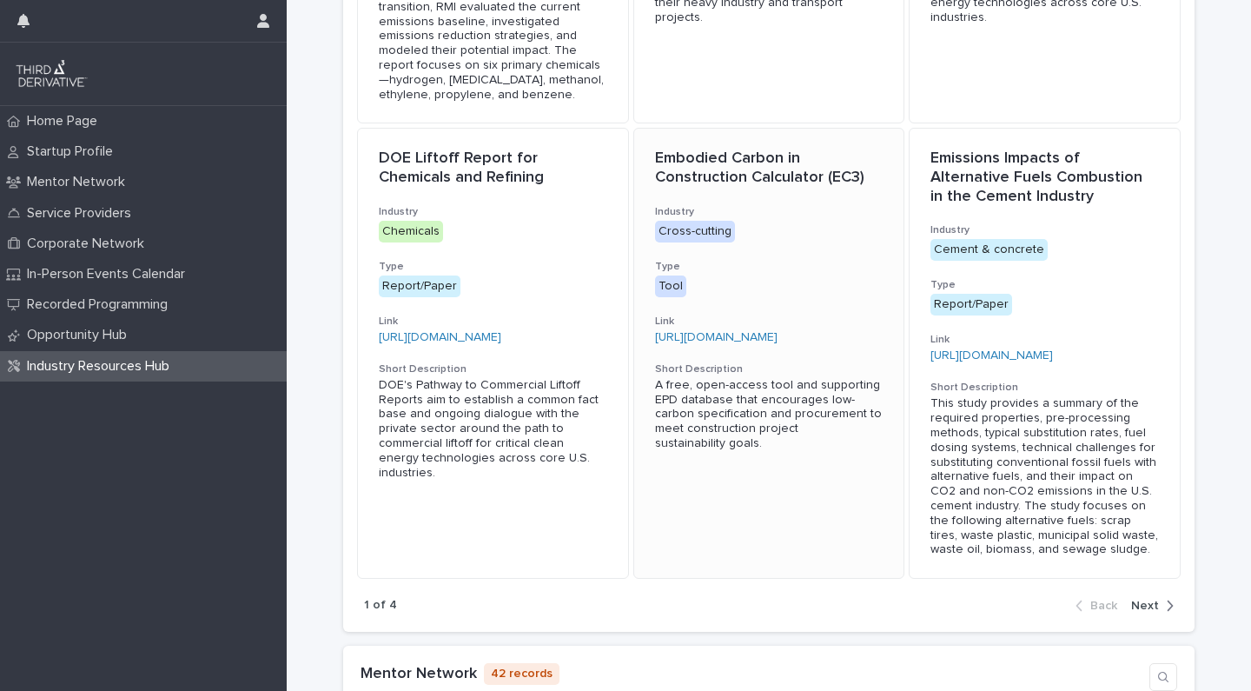
scroll to position [733, 0]
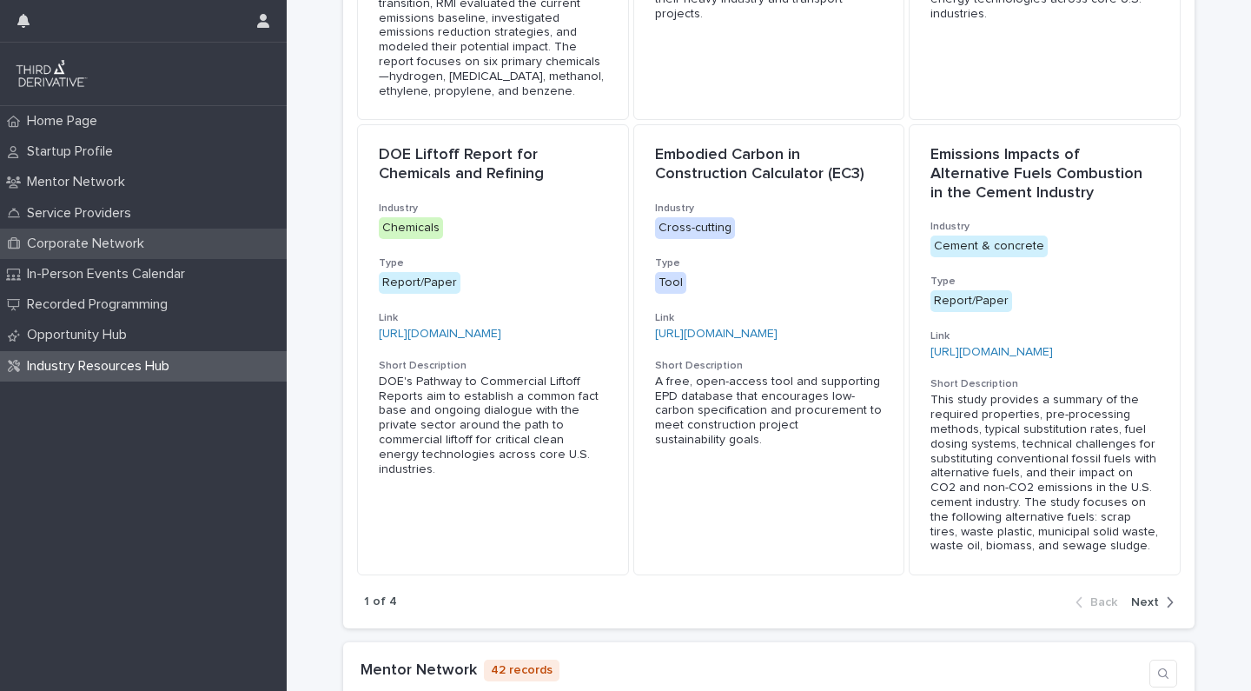
click at [104, 235] on p "Corporate Network" at bounding box center [89, 243] width 138 height 17
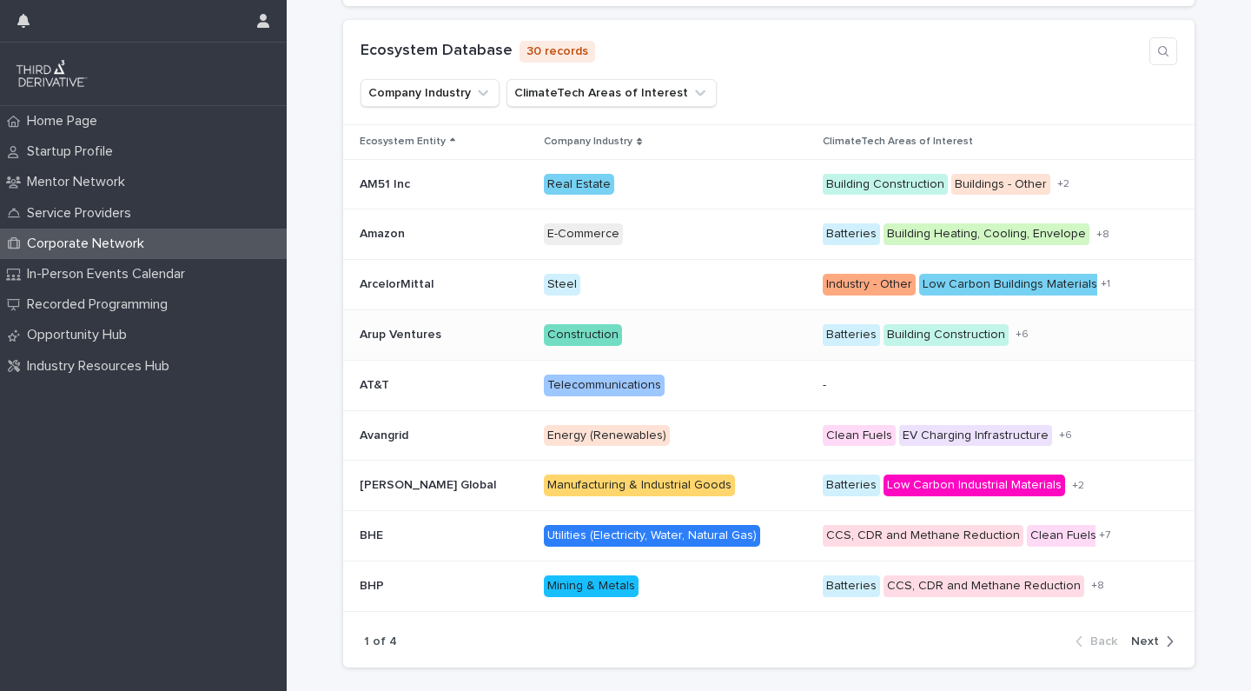
scroll to position [348, 0]
click at [1144, 634] on span "Next" at bounding box center [1145, 640] width 28 height 12
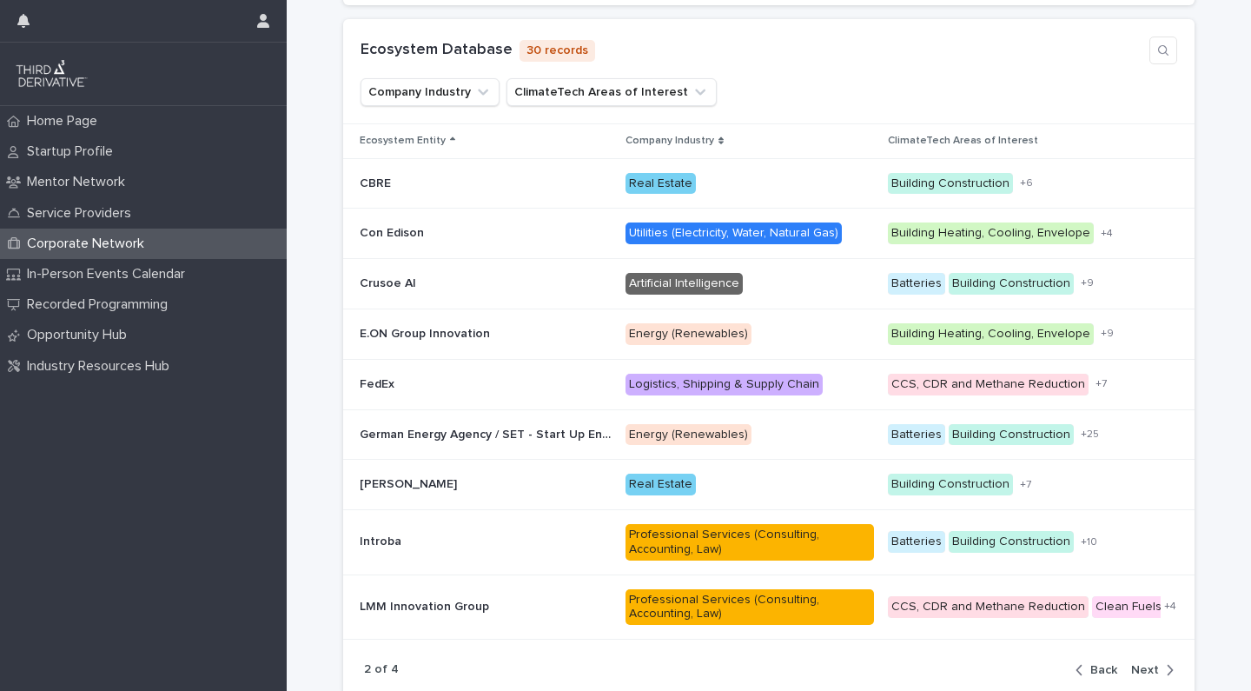
click at [1153, 664] on span "Next" at bounding box center [1145, 670] width 28 height 12
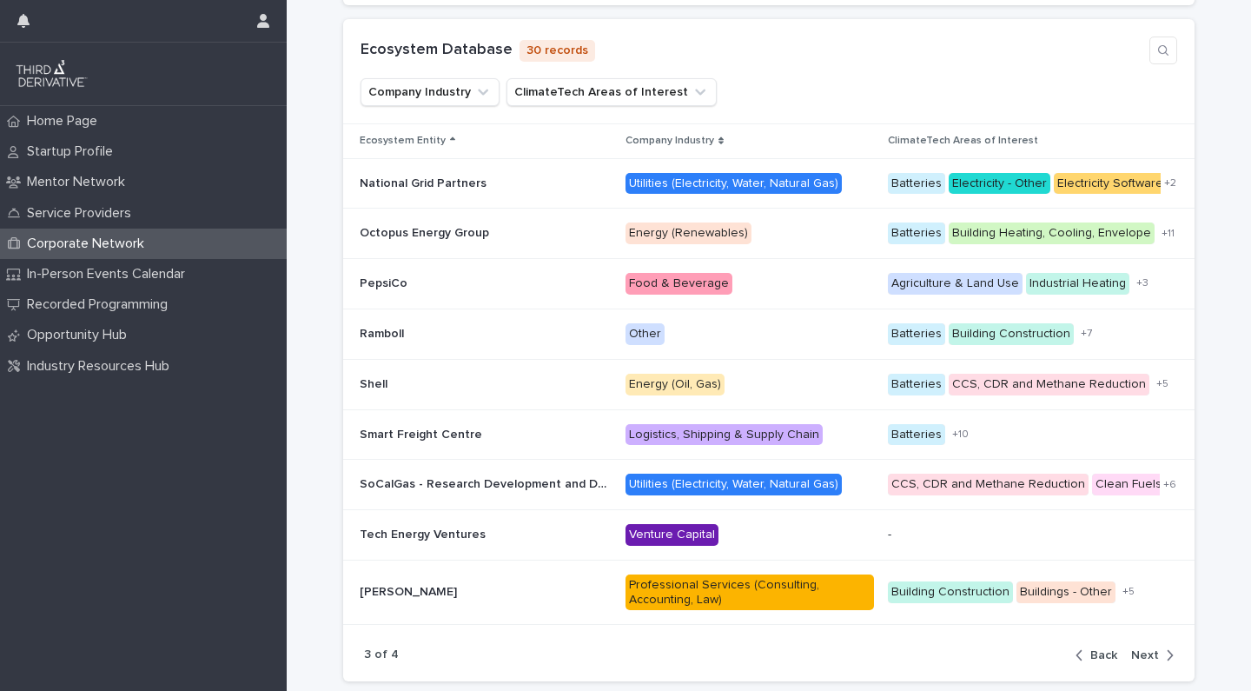
click at [1160, 647] on div "button" at bounding box center [1166, 655] width 15 height 16
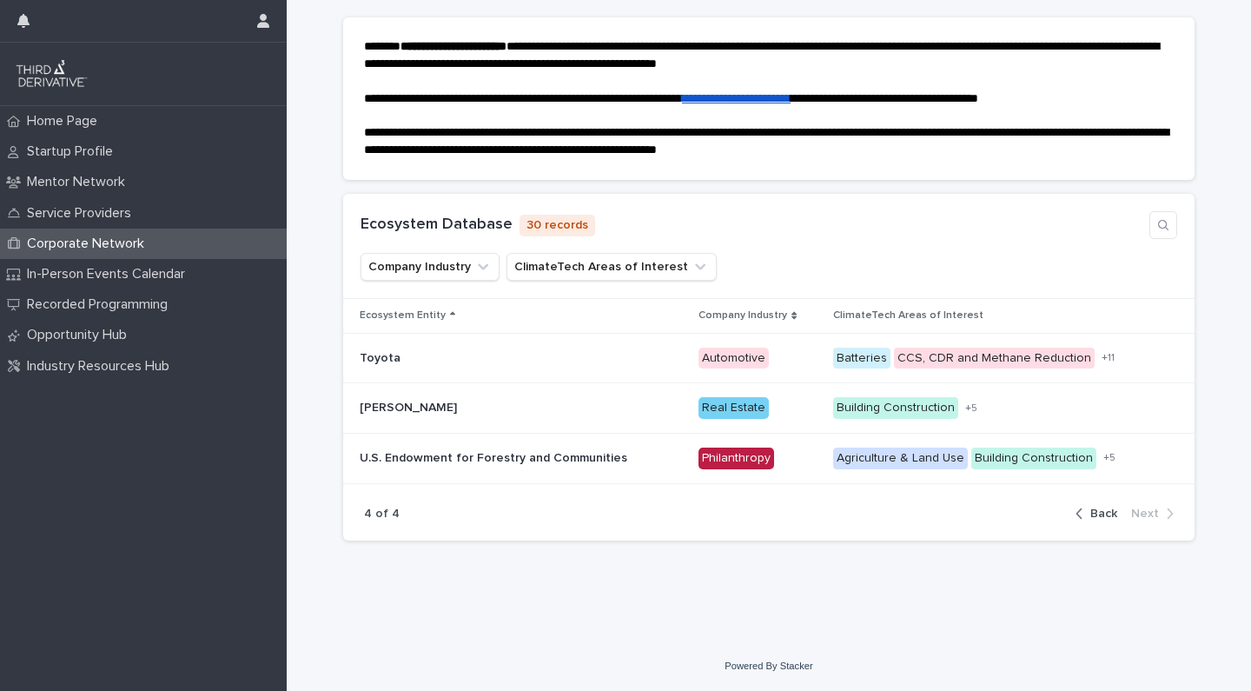
scroll to position [166, 0]
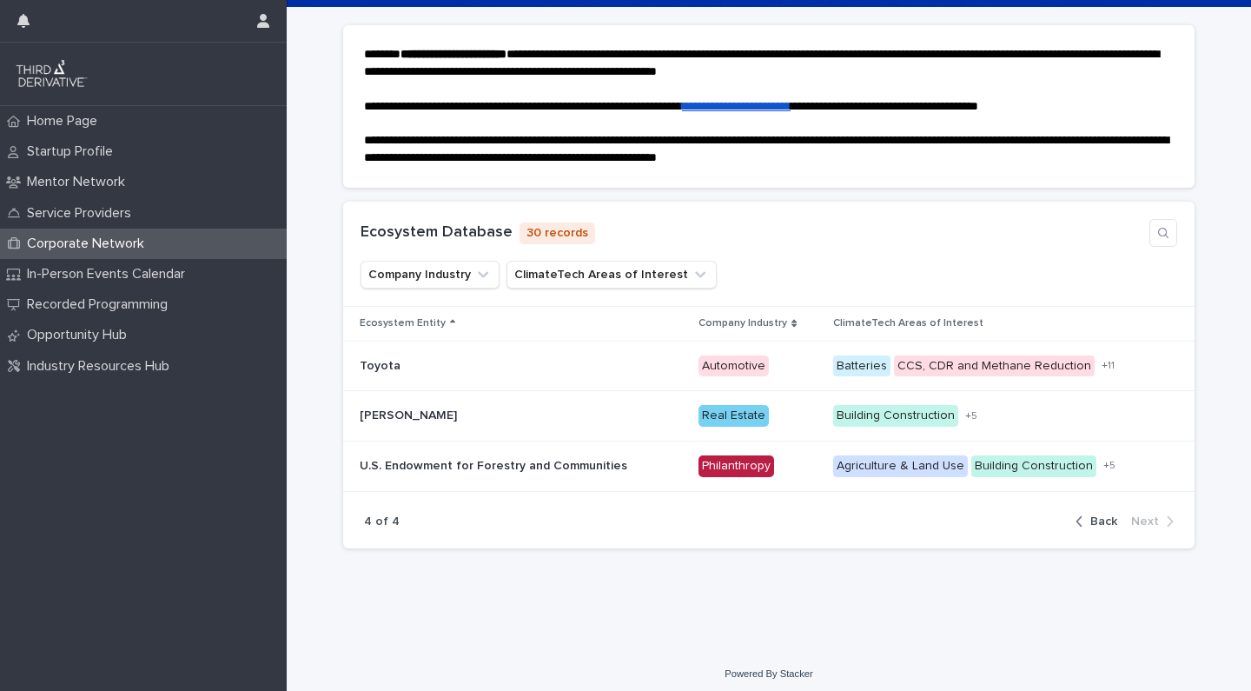
click at [1111, 518] on span "Back" at bounding box center [1104, 521] width 27 height 12
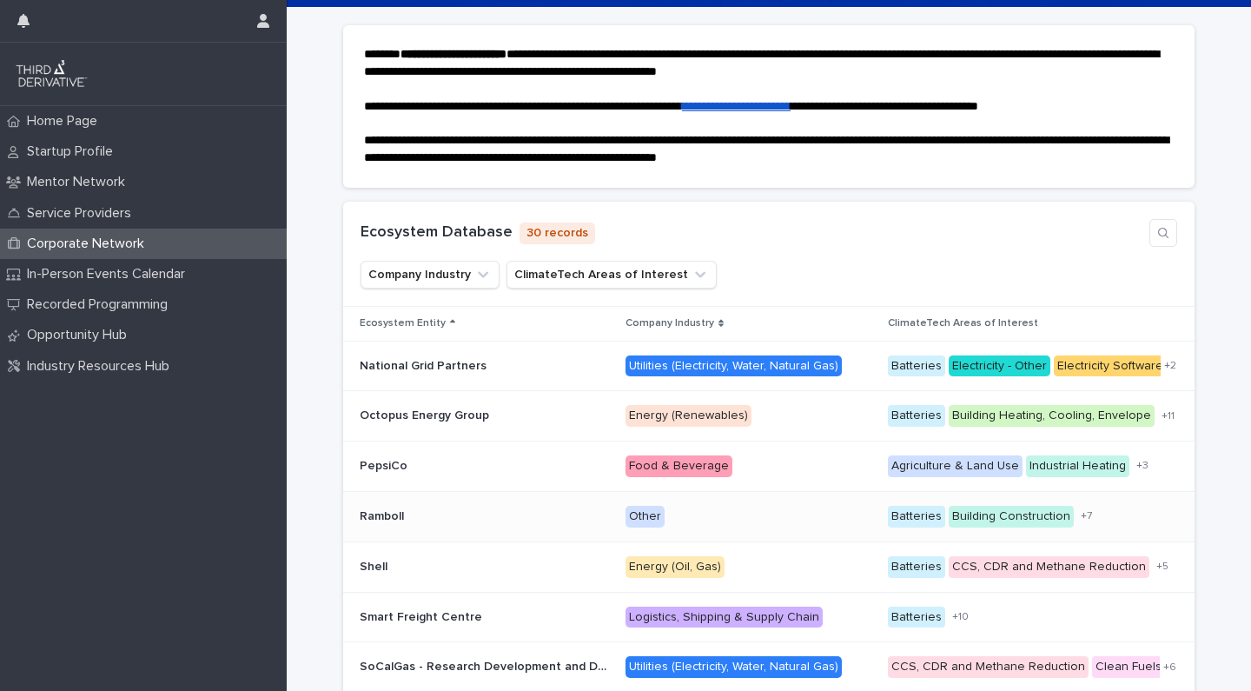
click at [446, 509] on p at bounding box center [486, 516] width 252 height 15
